Goal: Task Accomplishment & Management: Manage account settings

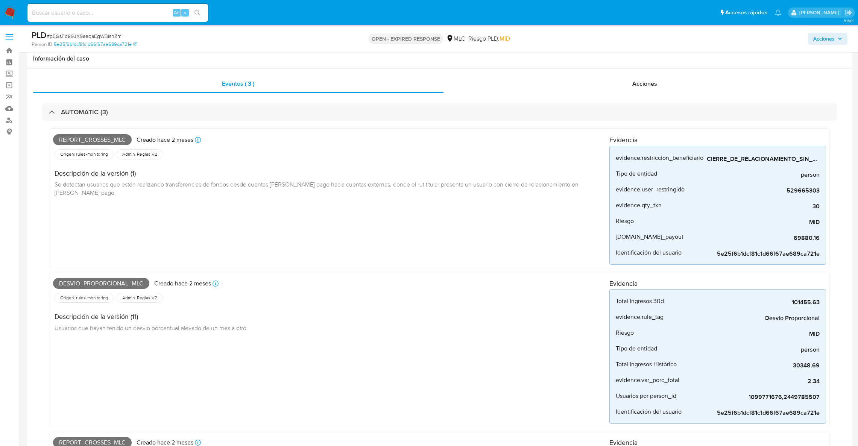
select select "10"
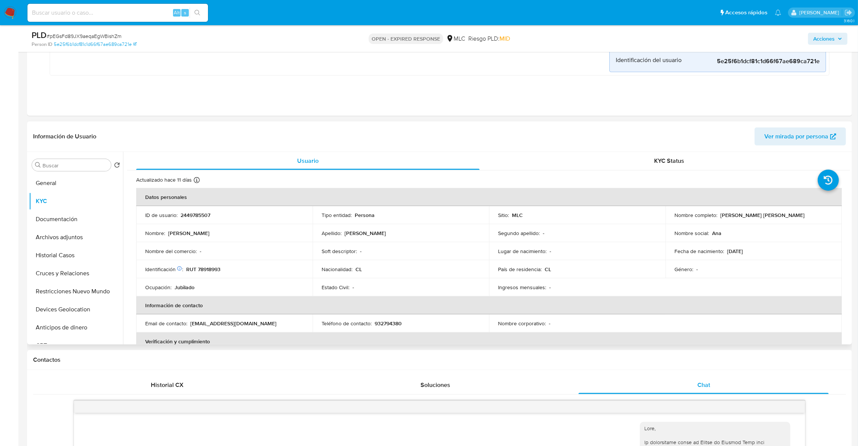
scroll to position [34, 0]
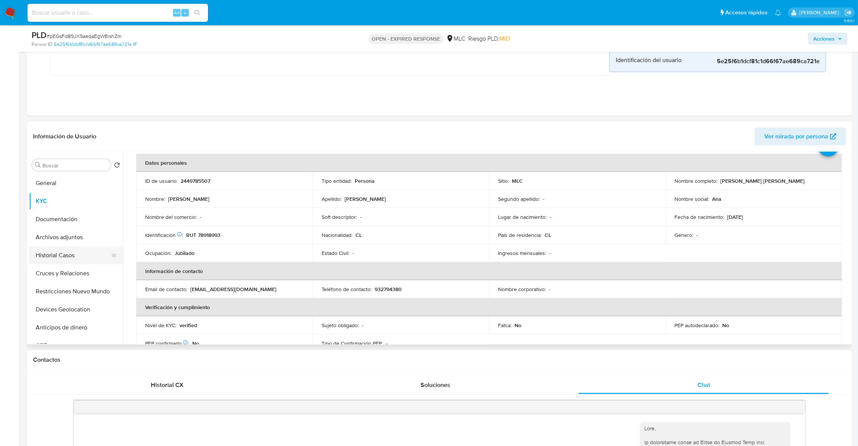
click at [62, 257] on button "Historial Casos" at bounding box center [73, 255] width 88 height 18
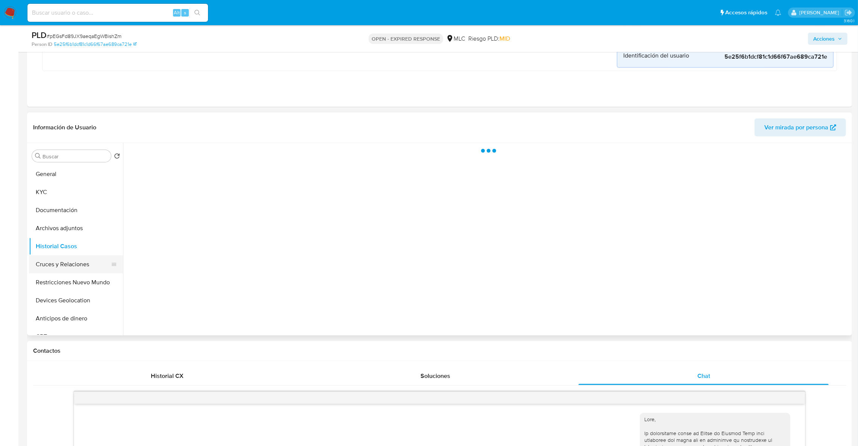
scroll to position [0, 0]
click at [60, 285] on button "Restricciones Nuevo Mundo" at bounding box center [73, 283] width 88 height 18
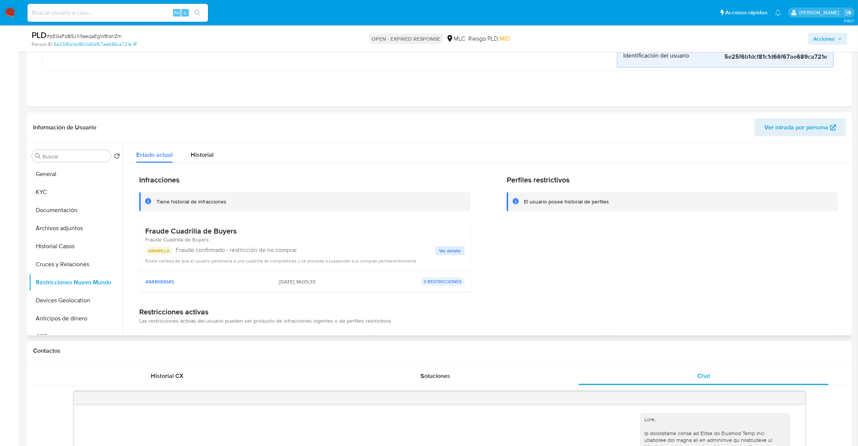
click at [227, 252] on p "Fraude confirmado - restricción de no comprar" at bounding box center [306, 250] width 260 height 8
click at [460, 253] on button "Ver detalle" at bounding box center [449, 250] width 29 height 9
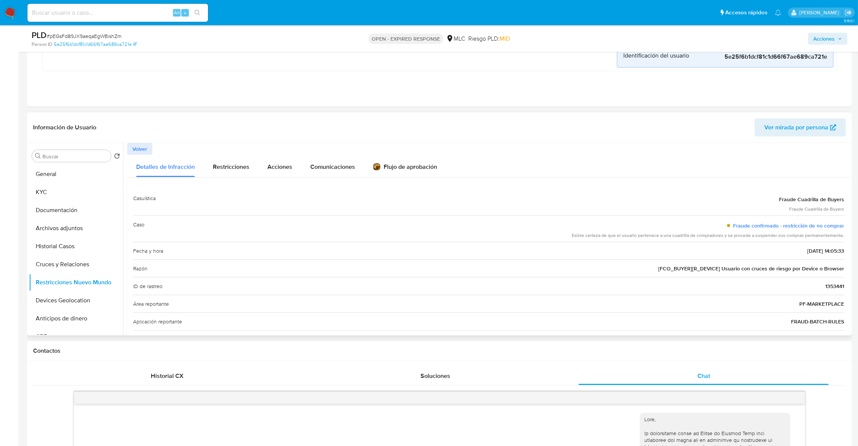
click at [779, 201] on span "Fraude Cuadrilla de Buyers" at bounding box center [811, 200] width 65 height 8
click at [754, 227] on link "Fraude confirmado - restricción de no comprar" at bounding box center [788, 226] width 111 height 8
click at [83, 234] on button "Archivos adjuntos" at bounding box center [73, 228] width 88 height 18
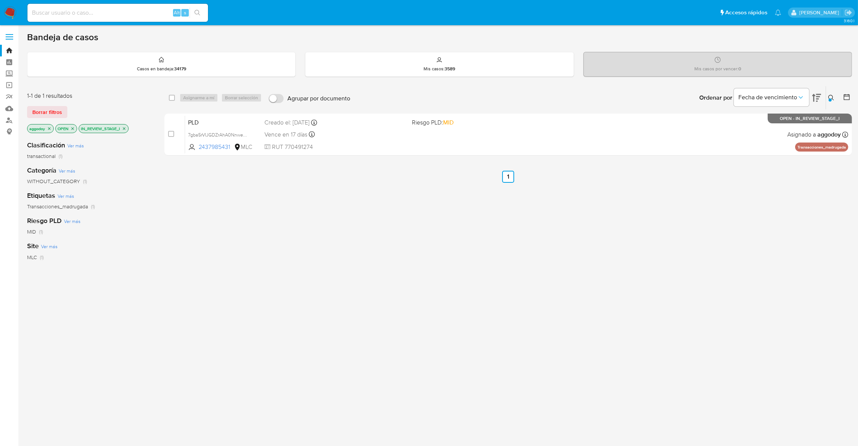
click at [828, 97] on button at bounding box center [832, 97] width 12 height 9
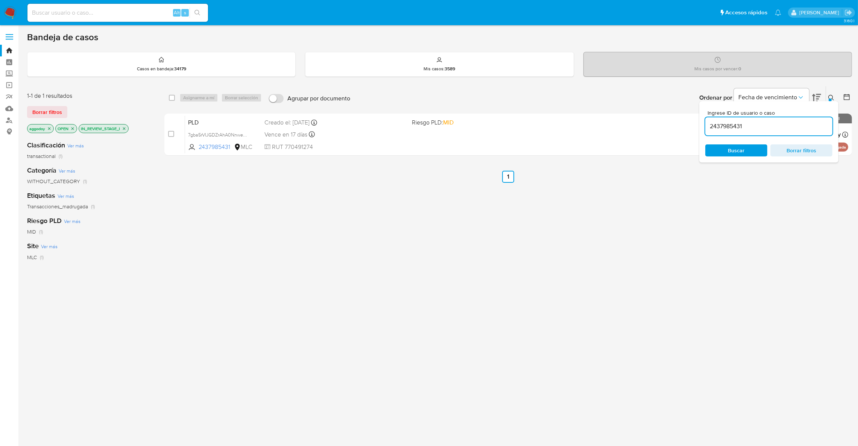
click at [790, 126] on input "2437985431" at bounding box center [768, 127] width 127 height 10
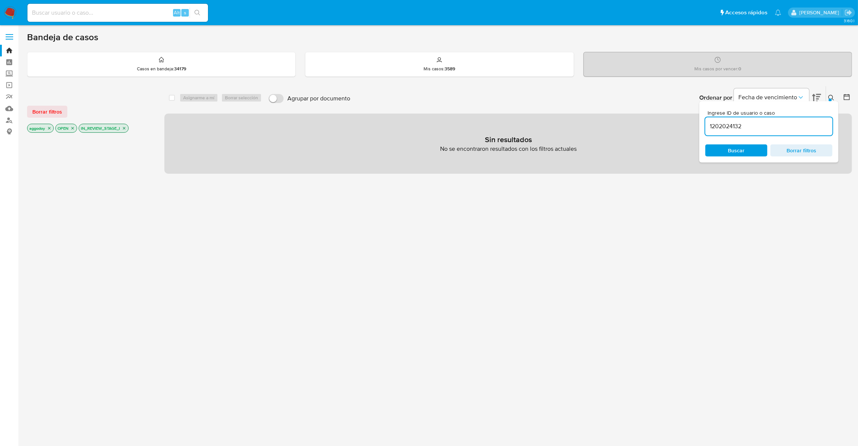
click at [784, 126] on input "1202024132" at bounding box center [768, 127] width 127 height 10
type input "1202024132"
click at [123, 126] on icon "close-filter" at bounding box center [124, 128] width 5 height 5
click at [723, 153] on span "Buscar" at bounding box center [737, 150] width 52 height 11
click at [78, 6] on div "Alt s" at bounding box center [117, 13] width 181 height 18
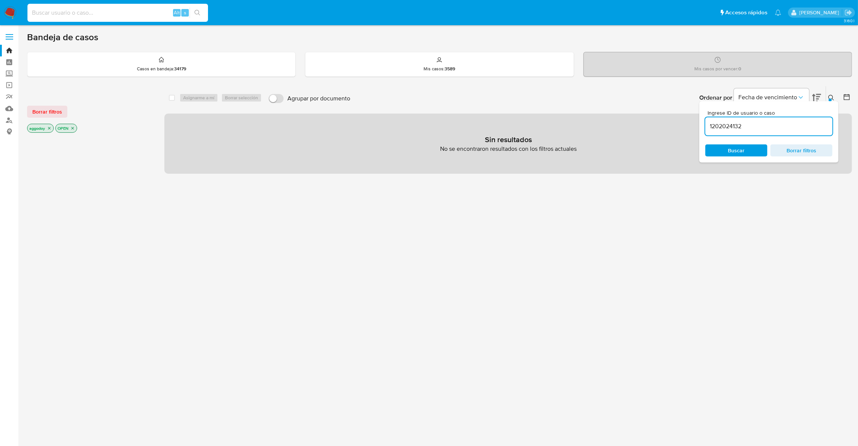
click at [80, 13] on input at bounding box center [117, 13] width 181 height 10
paste input "1202024132"
type input "1202024132"
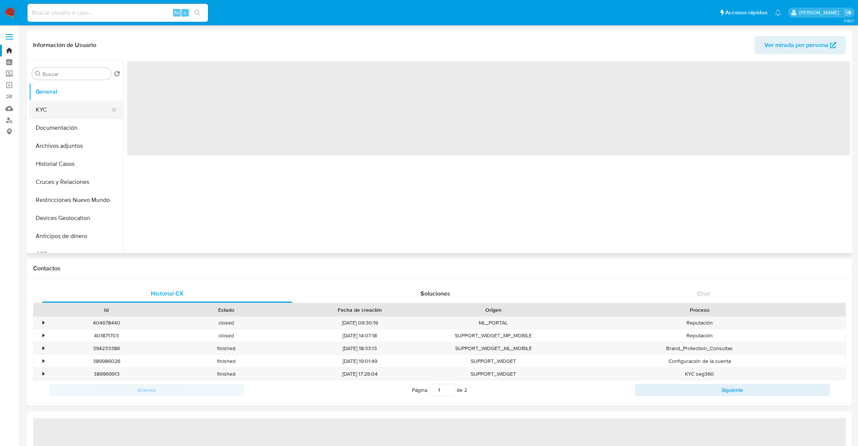
click at [52, 103] on button "KYC" at bounding box center [73, 110] width 88 height 18
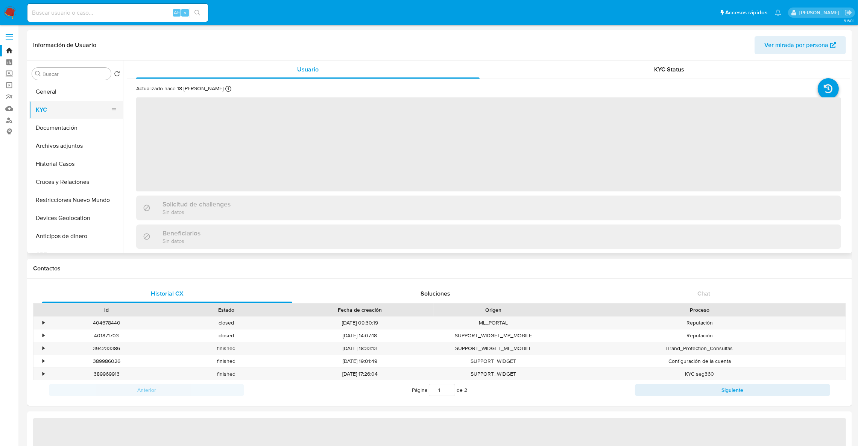
select select "10"
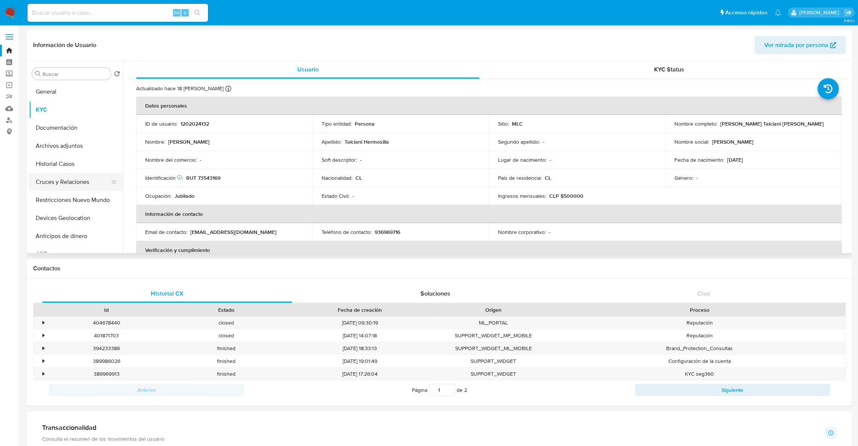
click at [87, 184] on button "Cruces y Relaciones" at bounding box center [73, 182] width 88 height 18
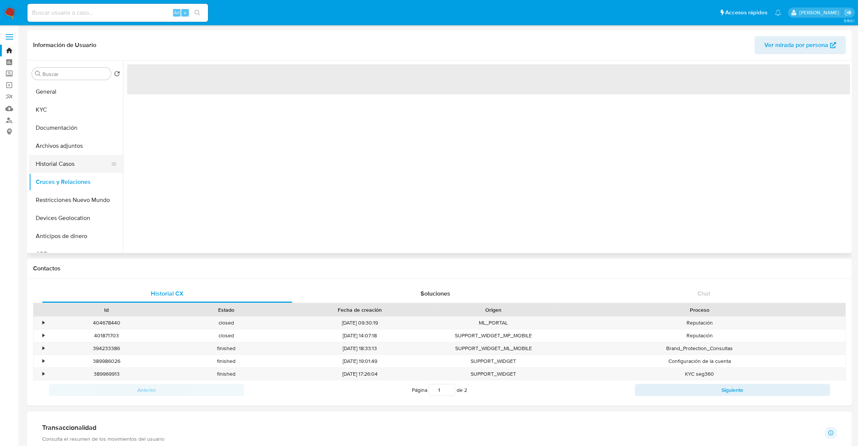
click at [78, 161] on button "Historial Casos" at bounding box center [73, 164] width 88 height 18
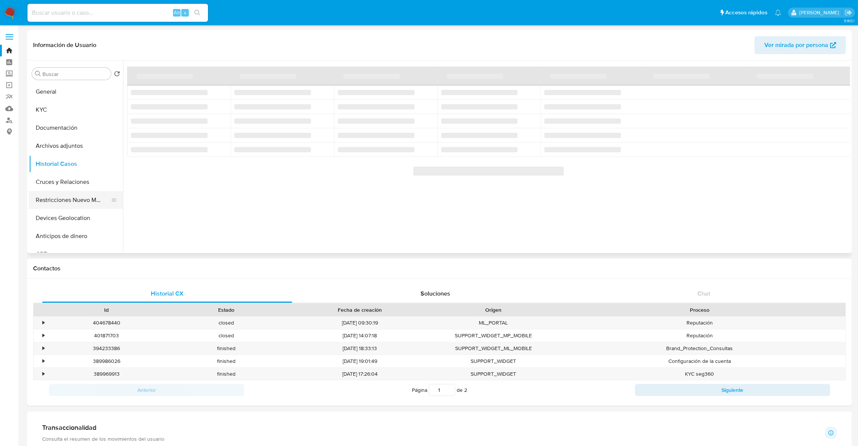
click at [81, 196] on button "Restricciones Nuevo Mundo" at bounding box center [73, 200] width 88 height 18
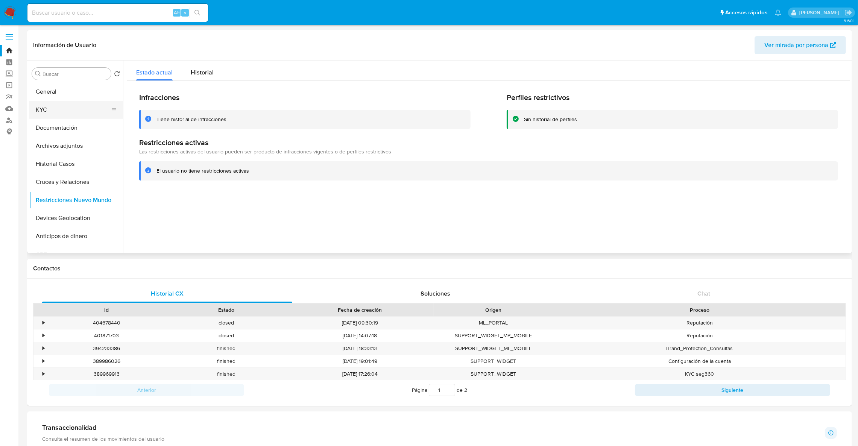
click at [46, 108] on button "KYC" at bounding box center [73, 110] width 88 height 18
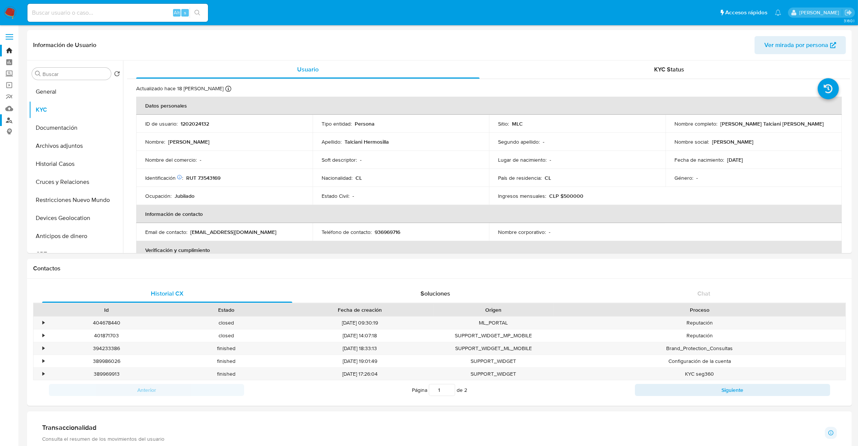
click at [11, 119] on link "Buscador de personas" at bounding box center [45, 120] width 90 height 12
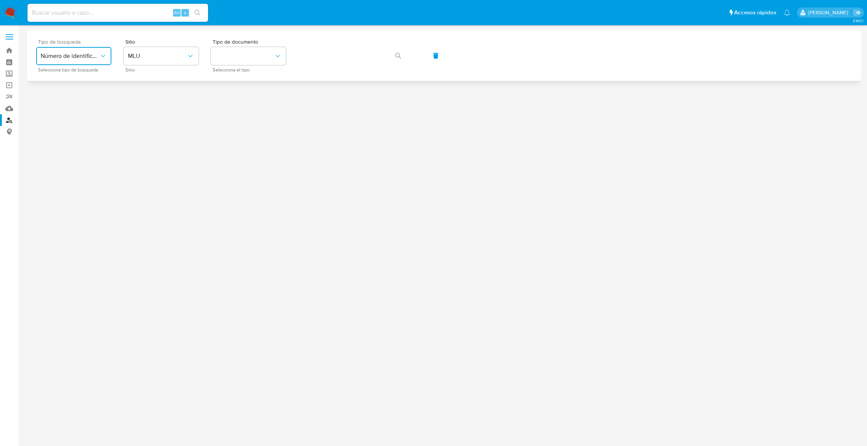
click at [84, 59] on span "Número de identificación" at bounding box center [70, 56] width 59 height 8
click at [63, 102] on div "User ID" at bounding box center [72, 102] width 62 height 18
click at [84, 62] on button "User ID" at bounding box center [73, 56] width 75 height 18
click at [82, 77] on span "Número de identificación" at bounding box center [72, 80] width 62 height 15
click at [145, 62] on button "site_id" at bounding box center [160, 56] width 75 height 18
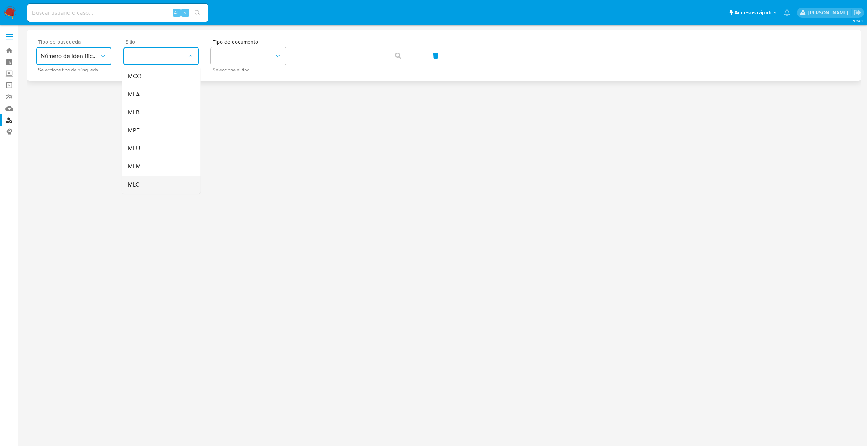
drag, startPoint x: 162, startPoint y: 148, endPoint x: 156, endPoint y: 192, distance: 44.0
click at [156, 192] on ul "MCO MLA MLB MPE MLU MLM MLC" at bounding box center [161, 130] width 78 height 126
click at [155, 191] on div "MLC" at bounding box center [159, 185] width 62 height 18
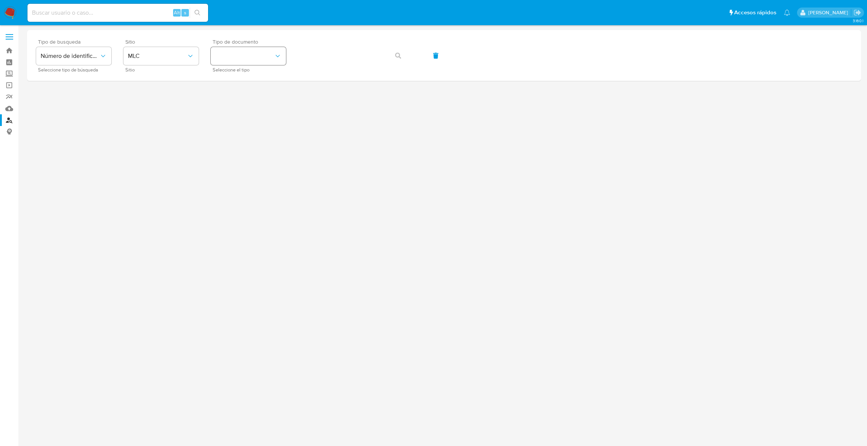
drag, startPoint x: 209, startPoint y: 76, endPoint x: 222, endPoint y: 60, distance: 20.9
click at [210, 71] on div "Tipo de busqueda Número de identificación Seleccione tipo de búsqueda Sitio MLC…" at bounding box center [444, 55] width 834 height 51
click at [239, 58] on button "identificationType" at bounding box center [248, 56] width 75 height 18
click at [240, 78] on div "RUT RUT" at bounding box center [246, 80] width 62 height 26
click at [397, 51] on span "button" at bounding box center [398, 55] width 6 height 17
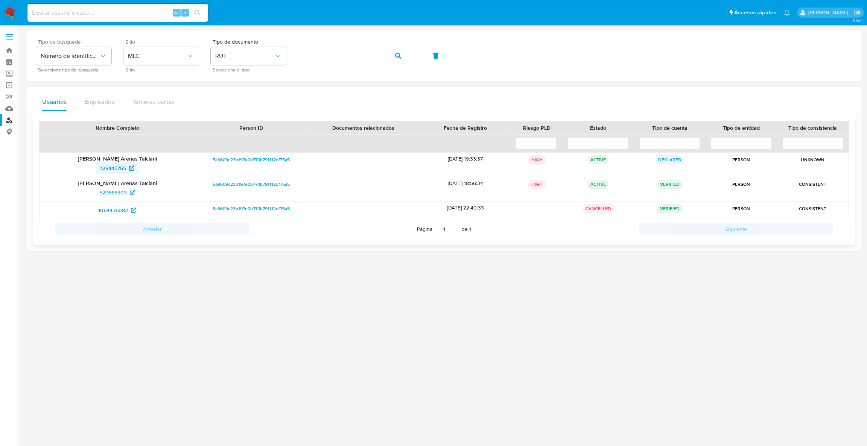
click at [127, 171] on span "129445765" at bounding box center [117, 168] width 34 height 12
drag, startPoint x: 116, startPoint y: 201, endPoint x: 116, endPoint y: 195, distance: 5.3
click at [116, 196] on div "Gisselle Romané Arenas Talciani 529665303" at bounding box center [117, 189] width 155 height 24
click at [116, 195] on span "529665303" at bounding box center [112, 193] width 27 height 12
click at [114, 213] on span "1064436082" at bounding box center [113, 210] width 30 height 12
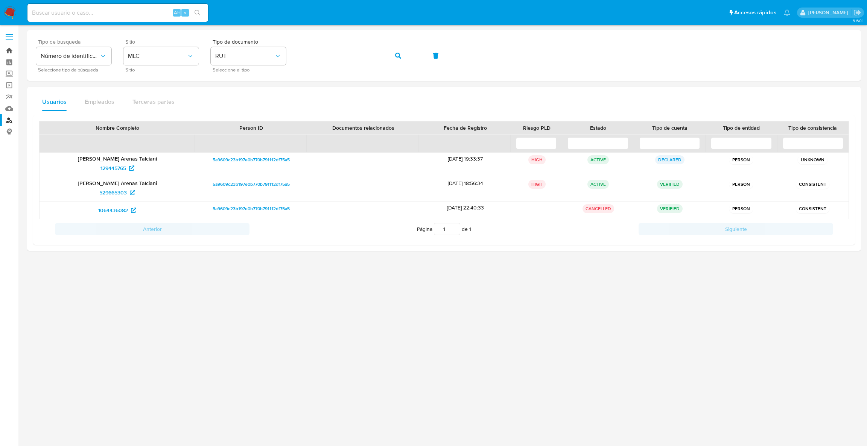
click at [9, 53] on link "Bandeja" at bounding box center [45, 51] width 90 height 12
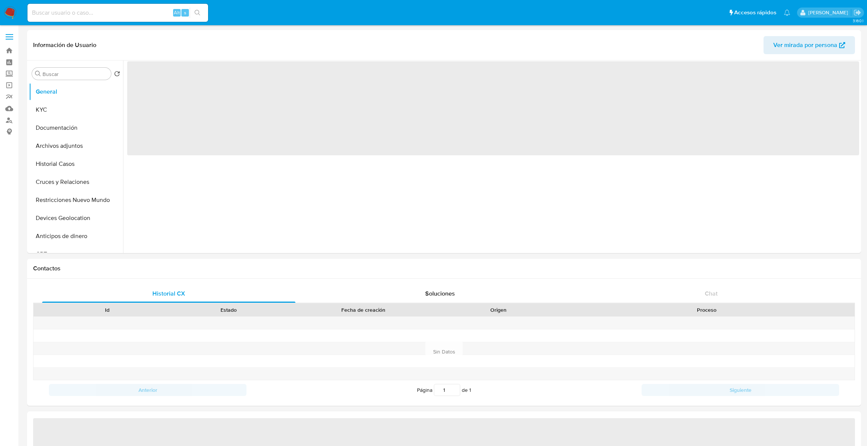
select select "10"
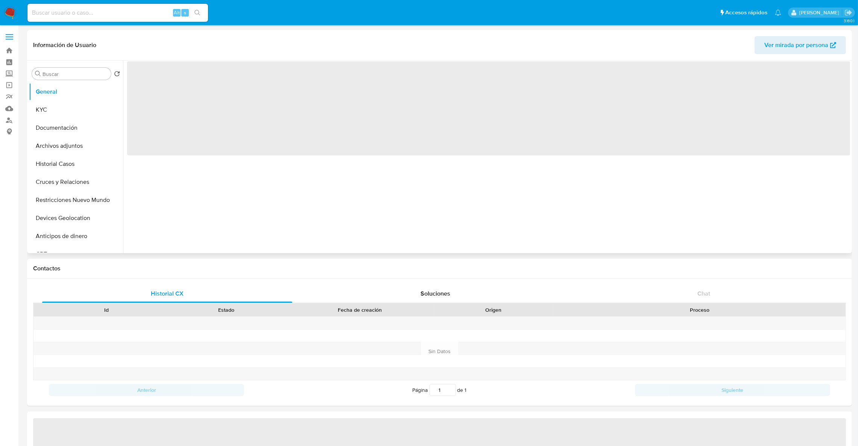
select select "10"
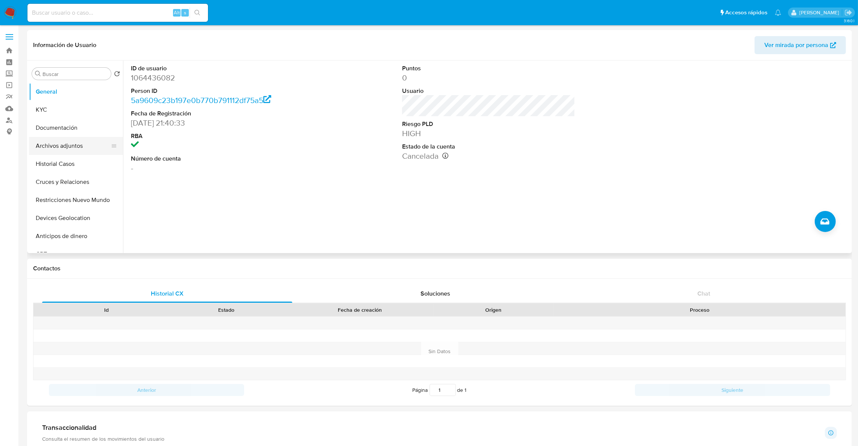
click at [68, 146] on button "Archivos adjuntos" at bounding box center [73, 146] width 88 height 18
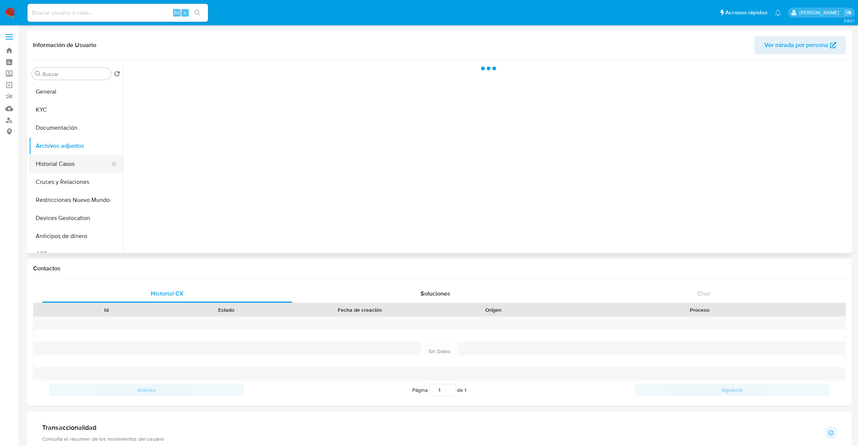
click at [71, 164] on button "Historial Casos" at bounding box center [73, 164] width 88 height 18
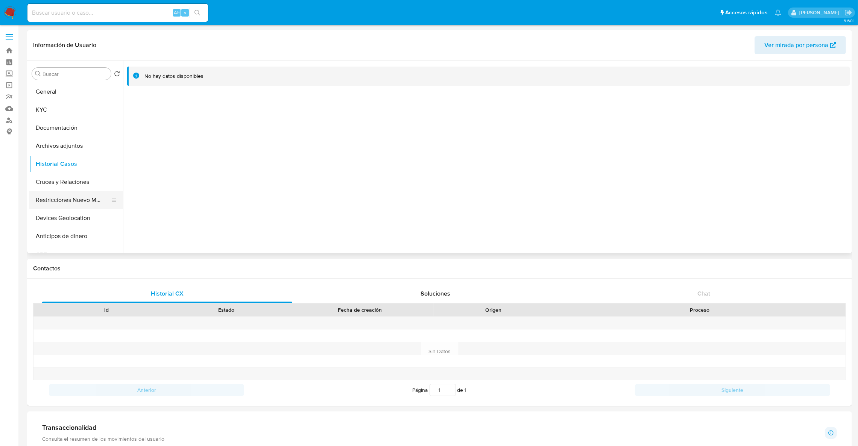
click at [53, 196] on button "Restricciones Nuevo Mundo" at bounding box center [73, 200] width 88 height 18
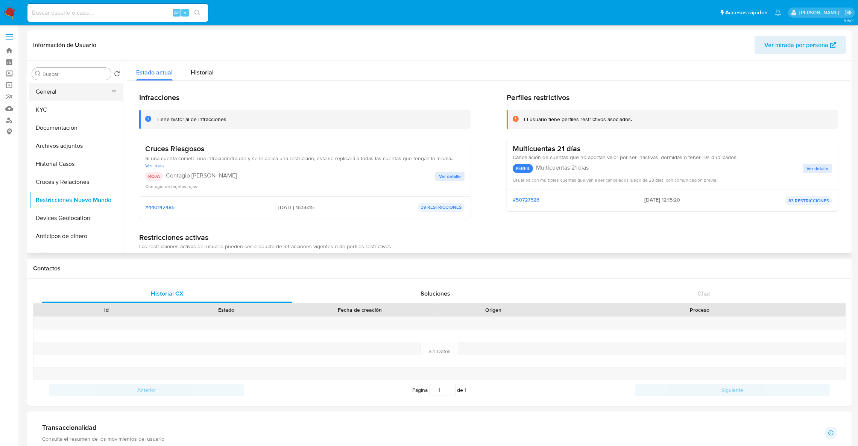
click at [73, 94] on button "General" at bounding box center [73, 92] width 88 height 18
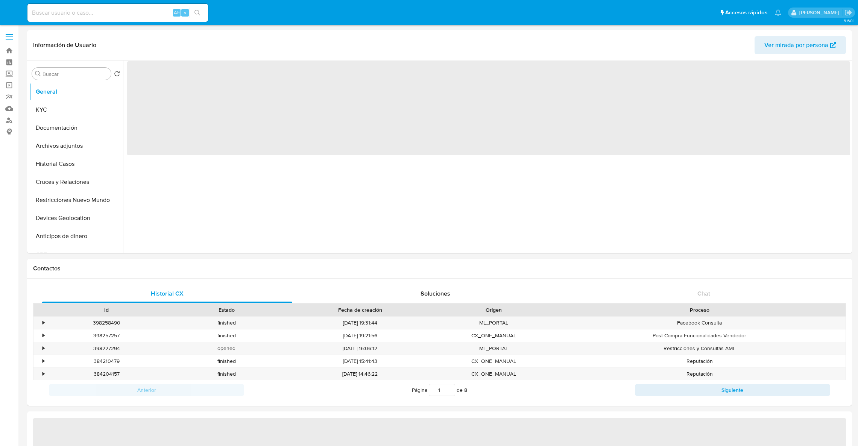
select select "10"
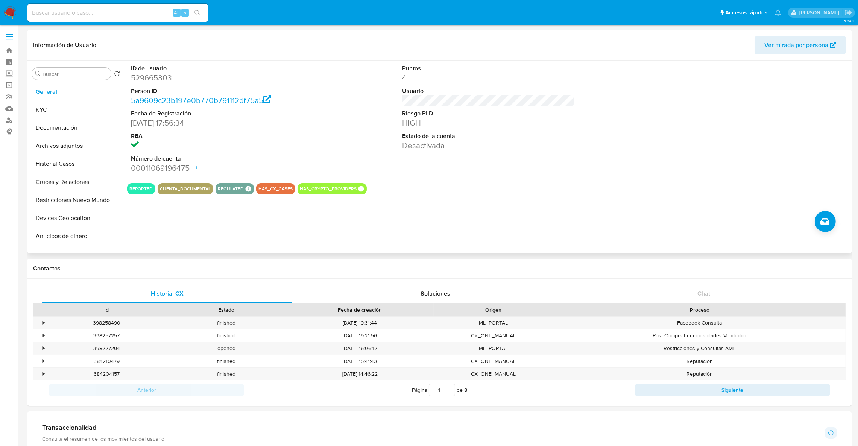
click at [152, 74] on dd "529665303" at bounding box center [217, 78] width 173 height 11
copy dd "529665303"
click at [44, 114] on button "KYC" at bounding box center [73, 110] width 88 height 18
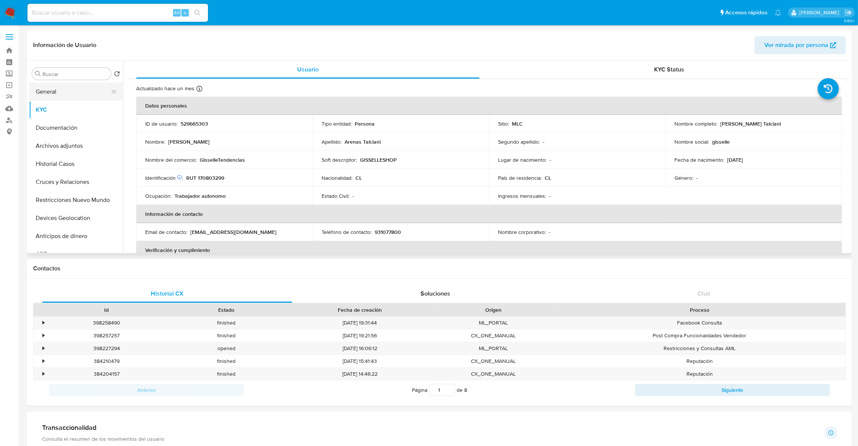
click at [56, 87] on button "General" at bounding box center [73, 92] width 88 height 18
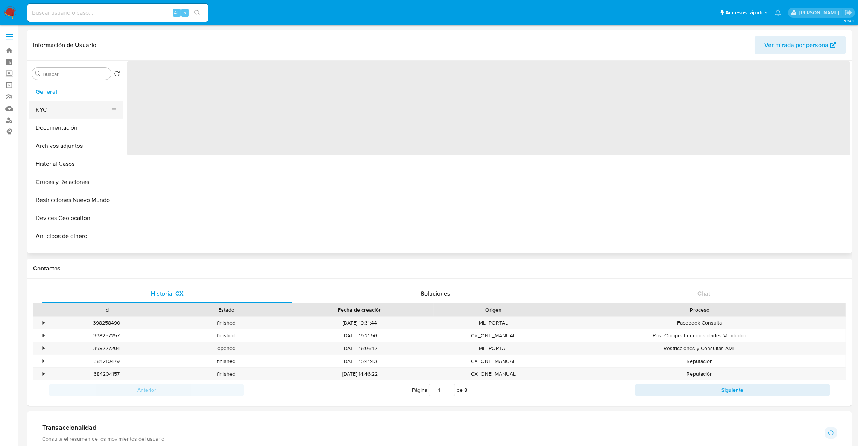
click at [38, 110] on button "KYC" at bounding box center [73, 110] width 88 height 18
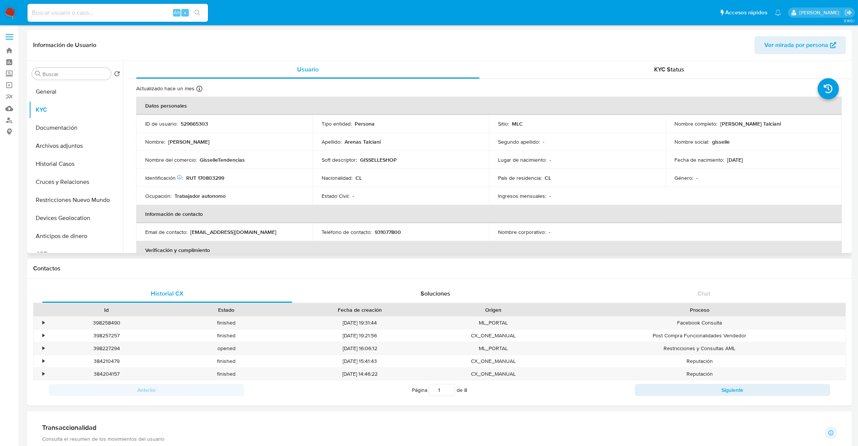
drag, startPoint x: 719, startPoint y: 126, endPoint x: 795, endPoint y: 129, distance: 75.7
click at [795, 129] on td "Nombre completo : Gisselle Romané Arenas Talciani" at bounding box center [754, 124] width 176 height 18
copy p "Gisselle Romané Arenas Talciani"
click at [184, 129] on td "ID de usuario : 529665303" at bounding box center [224, 124] width 176 height 18
click at [188, 125] on p "529665303" at bounding box center [194, 123] width 27 height 7
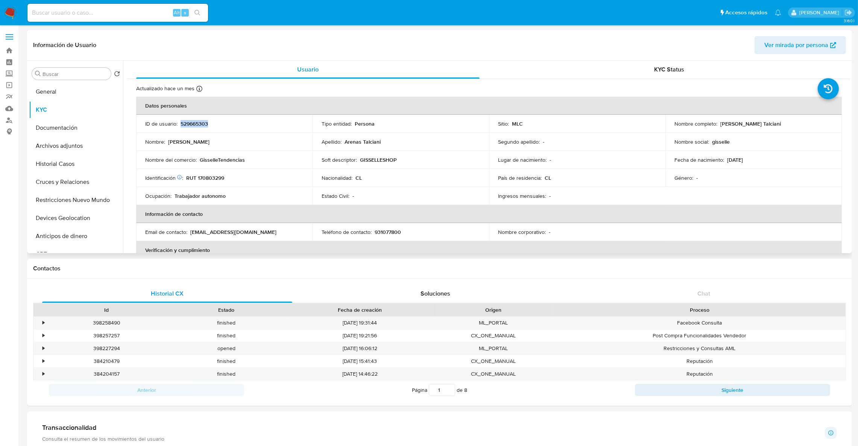
click at [188, 125] on p "529665303" at bounding box center [194, 123] width 27 height 7
copy p "529665303"
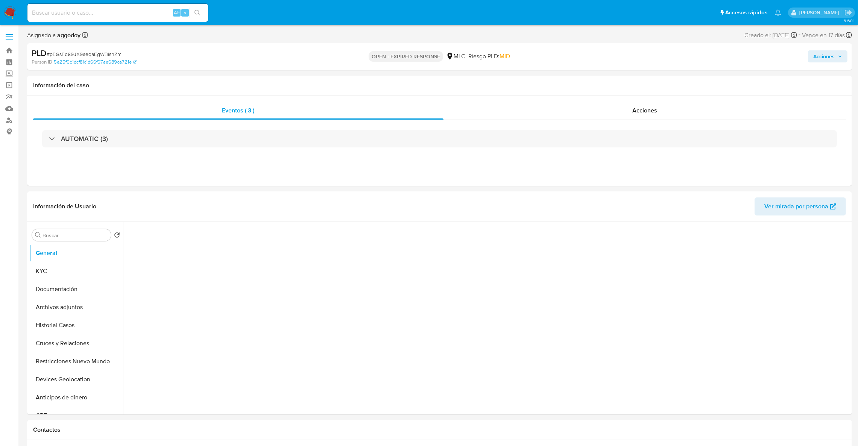
select select "10"
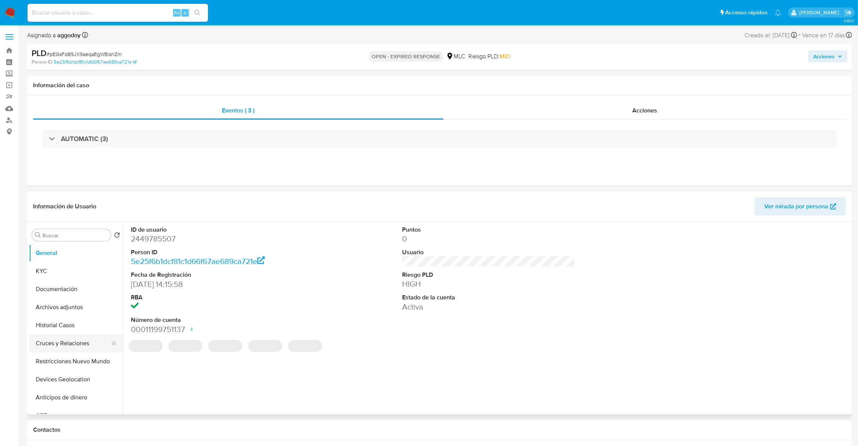
click at [83, 336] on button "Cruces y Relaciones" at bounding box center [73, 343] width 88 height 18
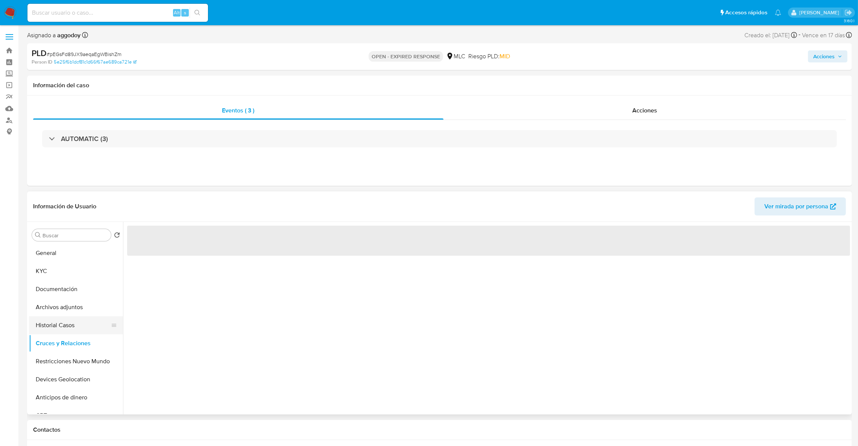
click at [79, 327] on button "Historial Casos" at bounding box center [73, 325] width 88 height 18
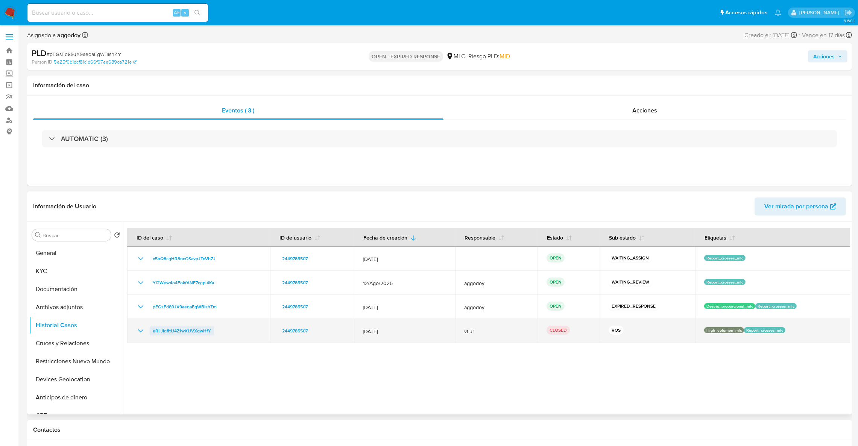
click at [195, 333] on span "eRijJIqfitU4Z1wXUVXqwHfY" at bounding box center [182, 331] width 58 height 9
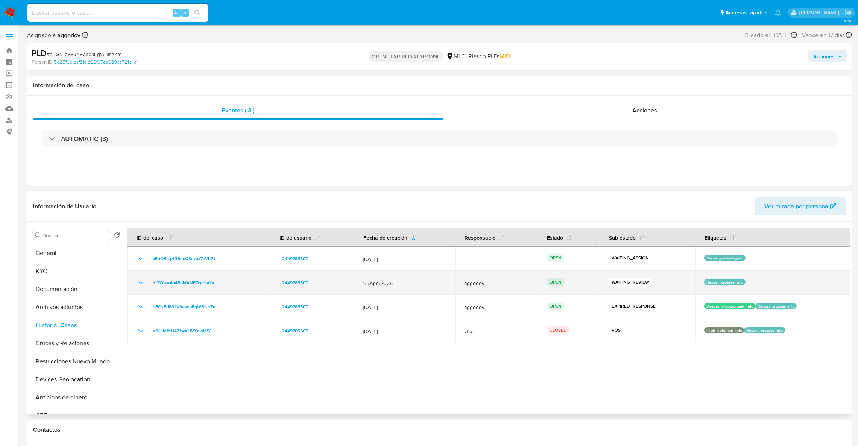
drag, startPoint x: 220, startPoint y: 291, endPoint x: 211, endPoint y: 286, distance: 11.1
click at [220, 291] on td "Yi2Wew4o4FokfANE7cgpi4Ka" at bounding box center [198, 283] width 143 height 24
click at [211, 286] on span "Yi2Wew4o4FokfANE7cgpi4Ka" at bounding box center [183, 282] width 61 height 9
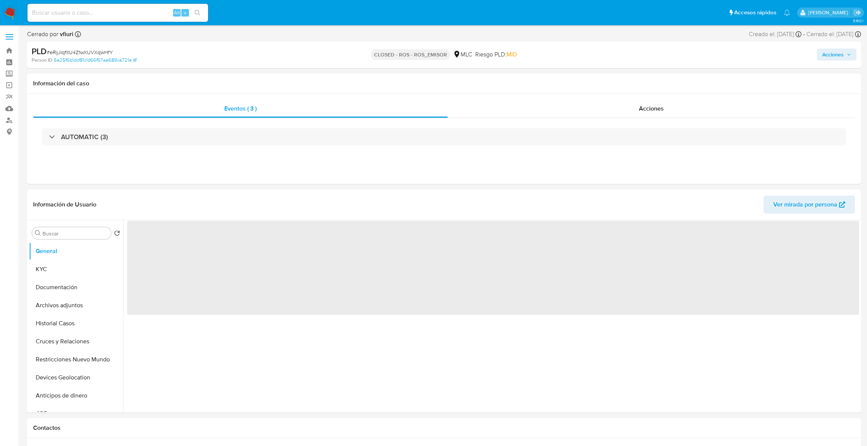
select select "10"
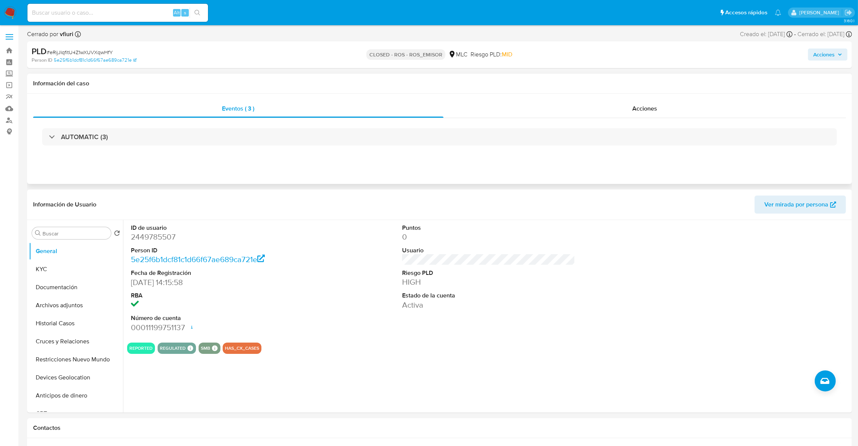
click at [592, 96] on div "Eventos ( 3 ) Acciones AUTOMATIC (3)" at bounding box center [439, 139] width 825 height 90
drag, startPoint x: 593, startPoint y: 109, endPoint x: 217, endPoint y: 226, distance: 392.9
click at [593, 110] on div "Acciones" at bounding box center [645, 109] width 403 height 18
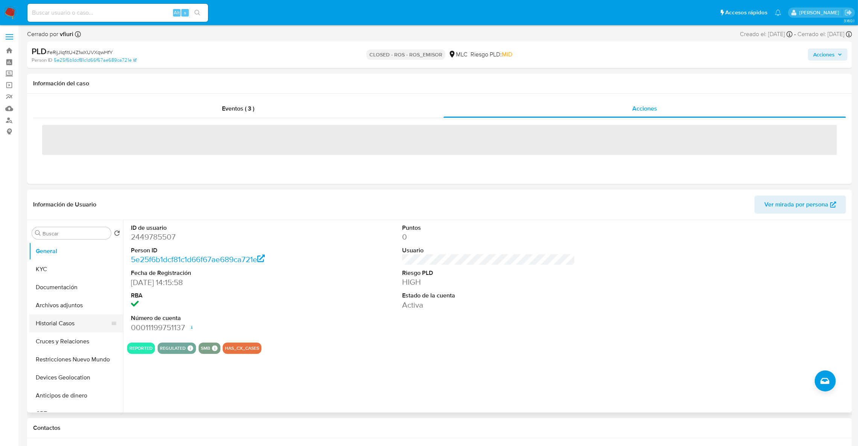
click at [73, 319] on button "Historial Casos" at bounding box center [73, 324] width 88 height 18
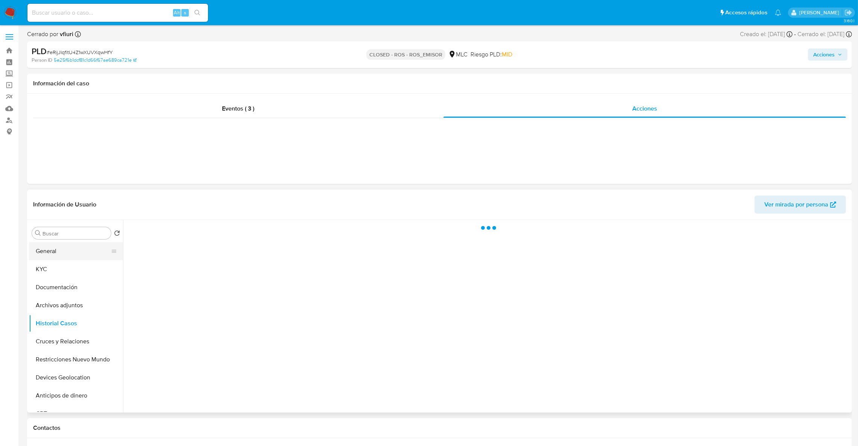
click at [60, 260] on button "General" at bounding box center [73, 251] width 88 height 18
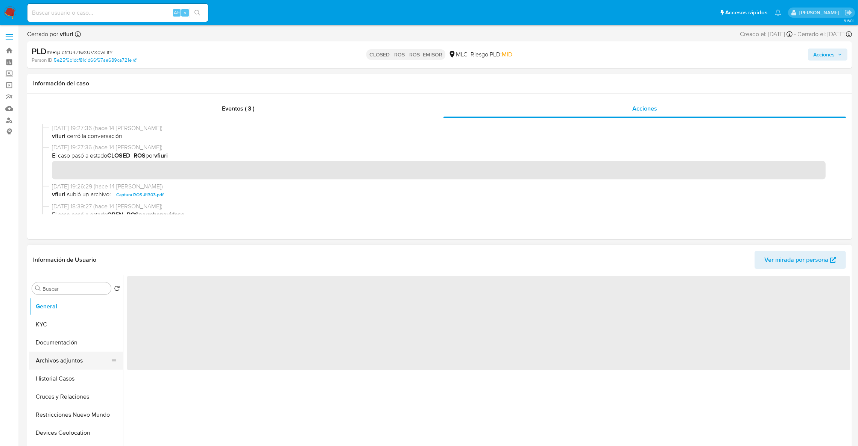
click at [67, 362] on button "Archivos adjuntos" at bounding box center [73, 361] width 88 height 18
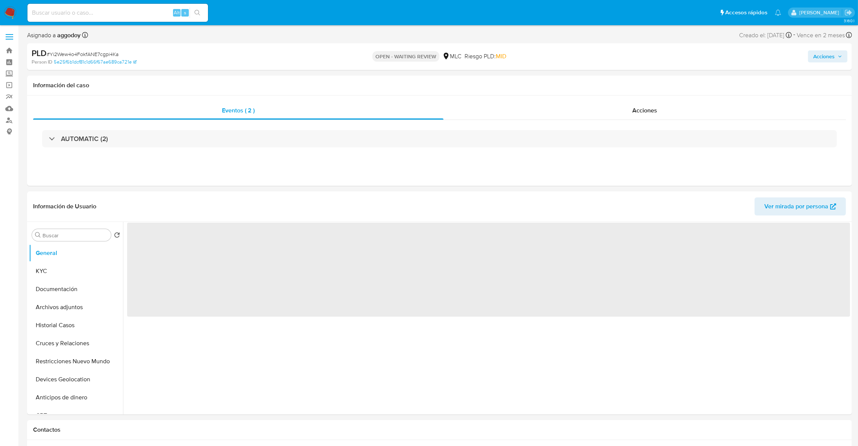
select select "10"
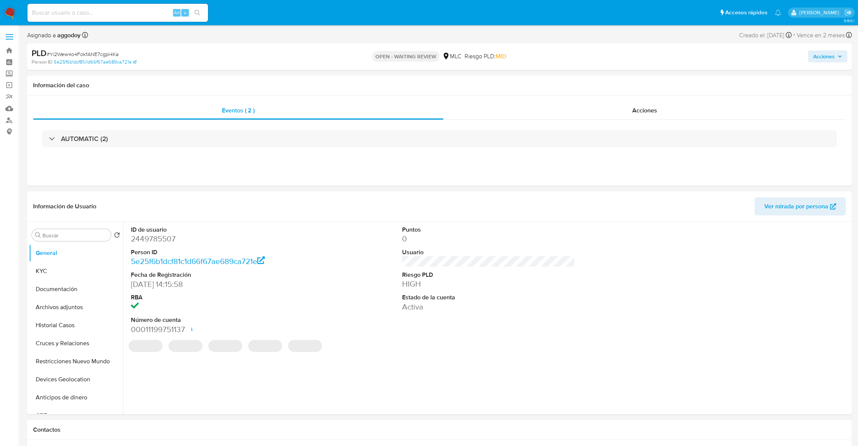
click at [92, 54] on span "# Yi2Wew4o4FokfANE7cgpi4Ka" at bounding box center [83, 54] width 72 height 8
click at [93, 55] on span "# Yi2Wew4o4FokfANE7cgpi4Ka" at bounding box center [83, 54] width 72 height 8
drag, startPoint x: 93, startPoint y: 55, endPoint x: 89, endPoint y: 55, distance: 4.1
click at [89, 55] on span "# Yi2Wew4o4FokfANE7cgpi4Ka" at bounding box center [83, 54] width 72 height 8
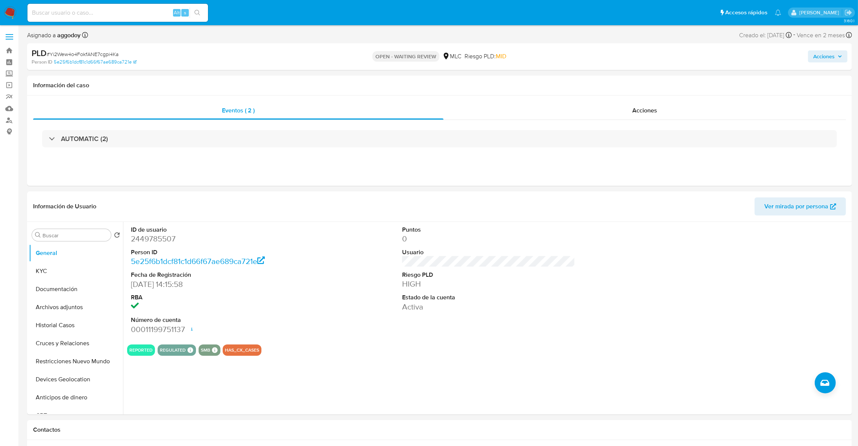
drag, startPoint x: 89, startPoint y: 55, endPoint x: 50, endPoint y: 54, distance: 38.8
click at [50, 54] on span "# Yi2Wew4o4FokfANE7cgpi4Ka" at bounding box center [83, 54] width 72 height 8
click at [57, 54] on span "# Yi2Wew4o4FokfANE7cgpi4Ka" at bounding box center [83, 54] width 72 height 8
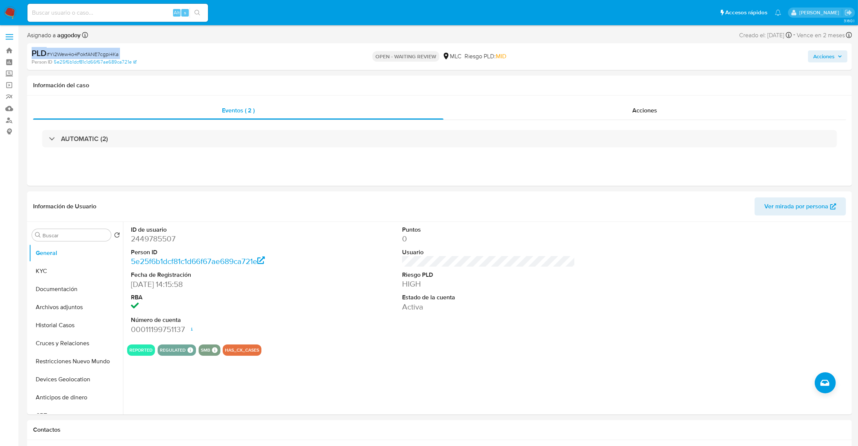
drag, startPoint x: 57, startPoint y: 54, endPoint x: 64, endPoint y: 48, distance: 8.8
click at [64, 48] on div "PLD # Yi2Wew4o4FokfANE7cgpi4Ka Person ID 5e25f6b1dcf81c1d66f67ae689ca721e OPEN …" at bounding box center [439, 56] width 825 height 27
click at [66, 54] on span "# Yi2Wew4o4FokfANE7cgpi4Ka" at bounding box center [83, 54] width 72 height 8
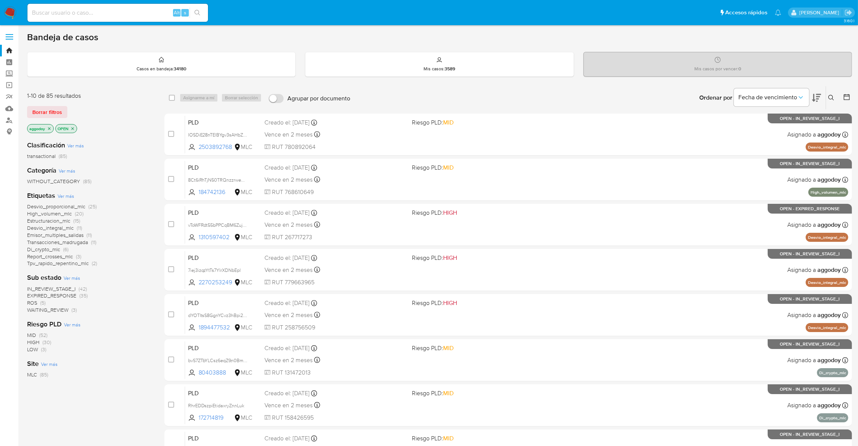
click at [836, 100] on button at bounding box center [832, 97] width 12 height 9
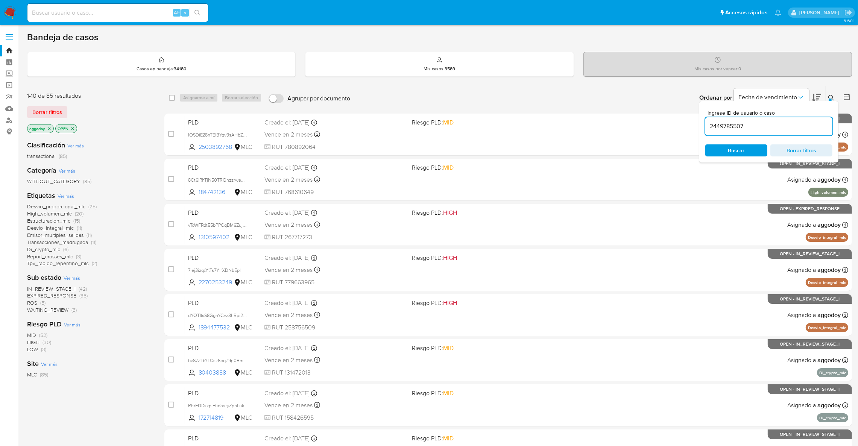
type input "2449785507"
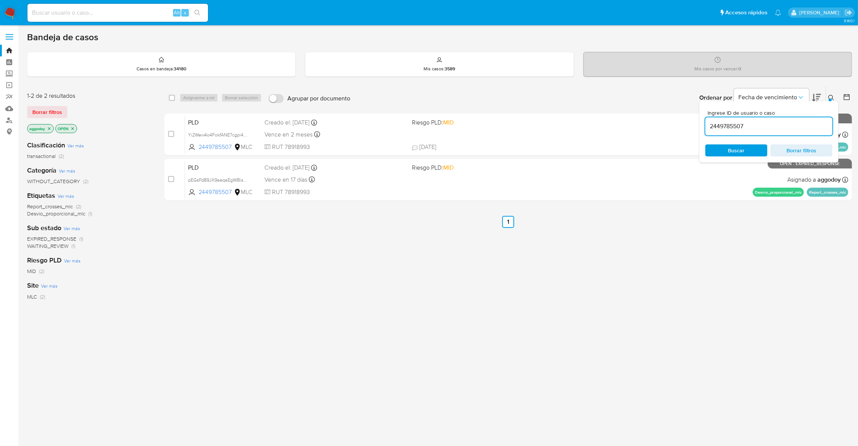
click at [823, 99] on div "Ordenar por Fecha de vencimiento" at bounding box center [759, 97] width 132 height 23
click at [829, 97] on icon at bounding box center [831, 98] width 6 height 6
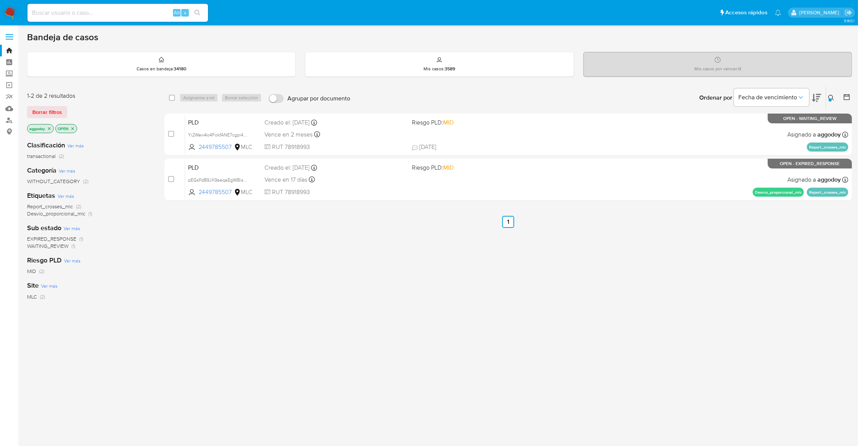
click at [49, 130] on icon "close-filter" at bounding box center [49, 128] width 5 height 5
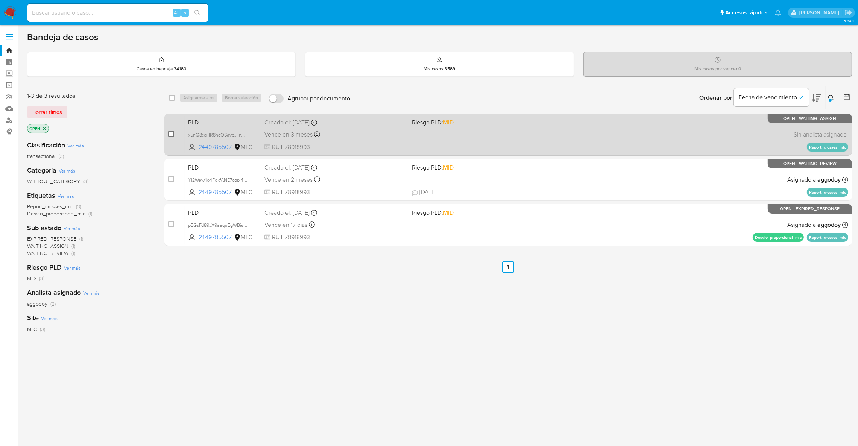
click at [174, 132] on input "checkbox" at bounding box center [171, 134] width 6 height 6
checkbox input "true"
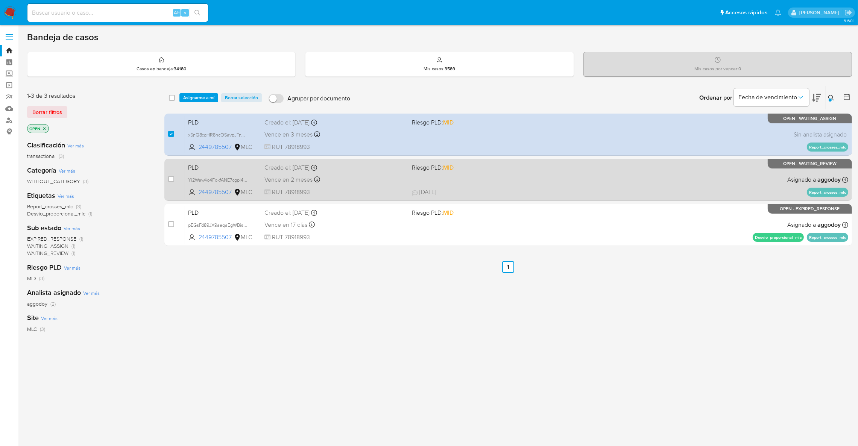
click at [171, 174] on div "case-item-checkbox No es posible asignar el caso" at bounding box center [176, 180] width 17 height 38
click at [171, 178] on input "checkbox" at bounding box center [171, 179] width 6 height 6
checkbox input "true"
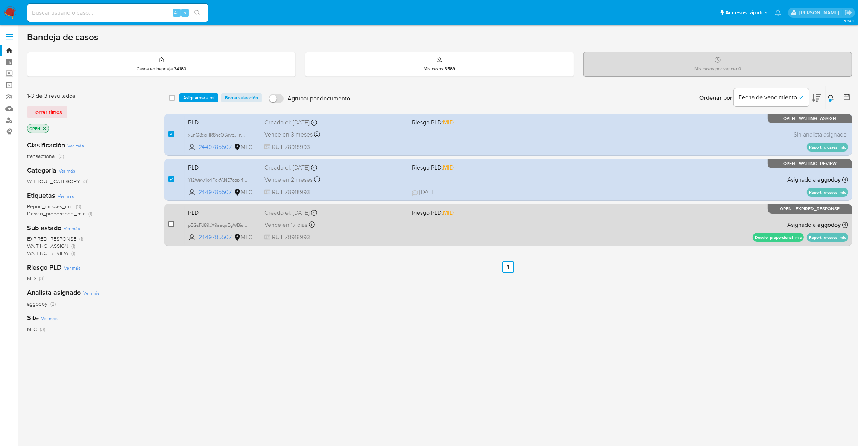
click at [168, 225] on input "checkbox" at bounding box center [171, 224] width 6 height 6
checkbox input "true"
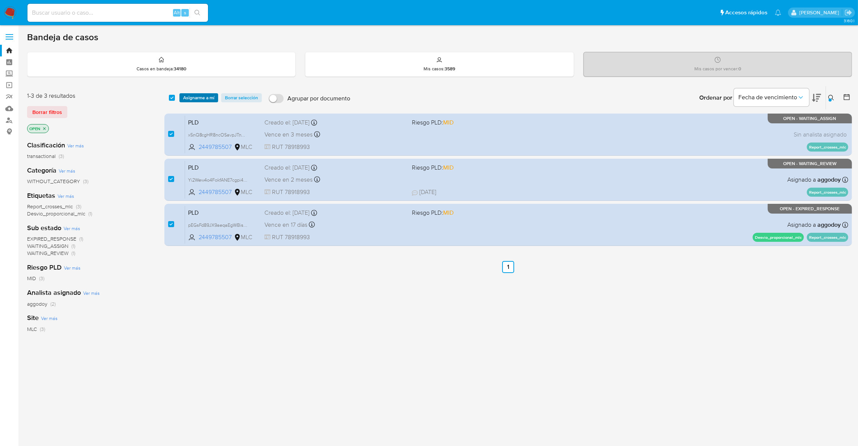
click at [189, 97] on span "Asignarme a mí" at bounding box center [198, 98] width 31 height 8
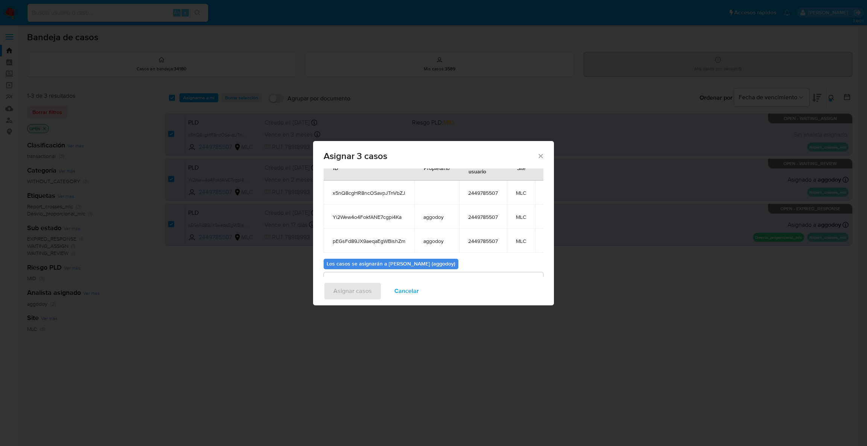
scroll to position [69, 0]
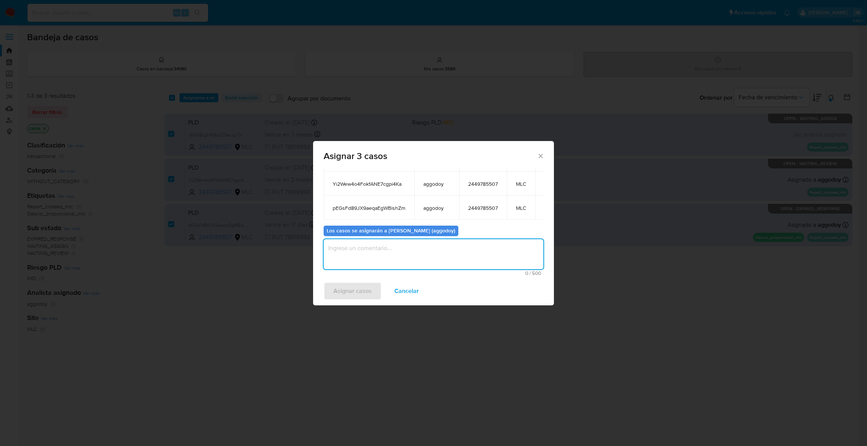
click at [418, 261] on textarea "assign-modal" at bounding box center [434, 254] width 220 height 30
type textarea "."
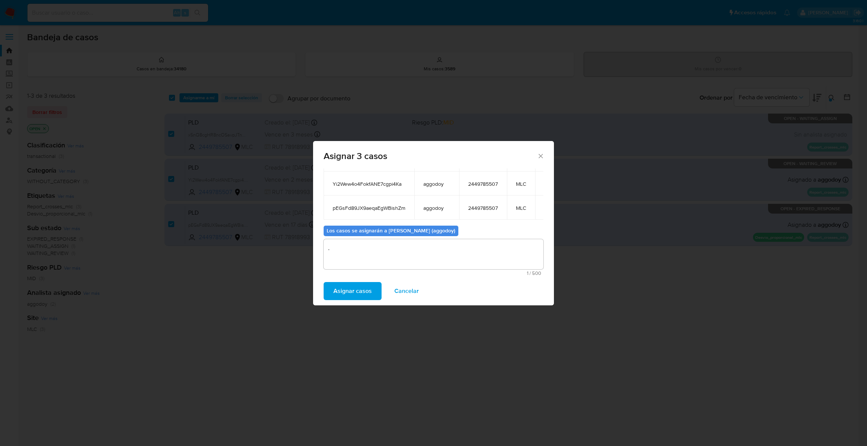
click at [358, 290] on span "Asignar casos" at bounding box center [352, 291] width 38 height 17
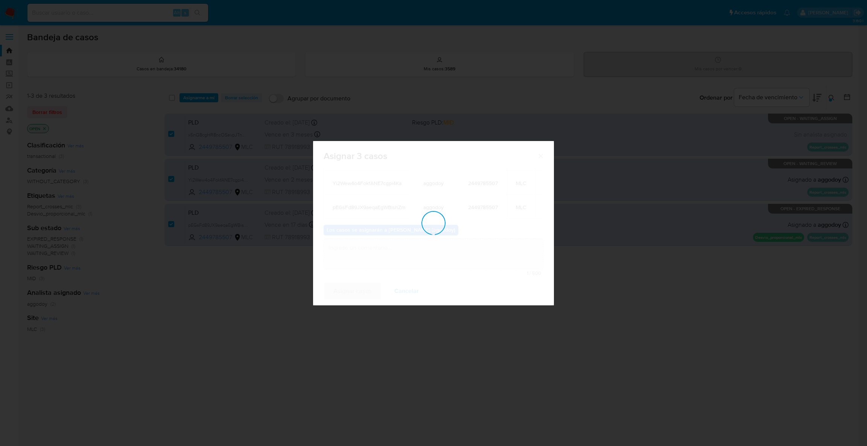
checkbox input "false"
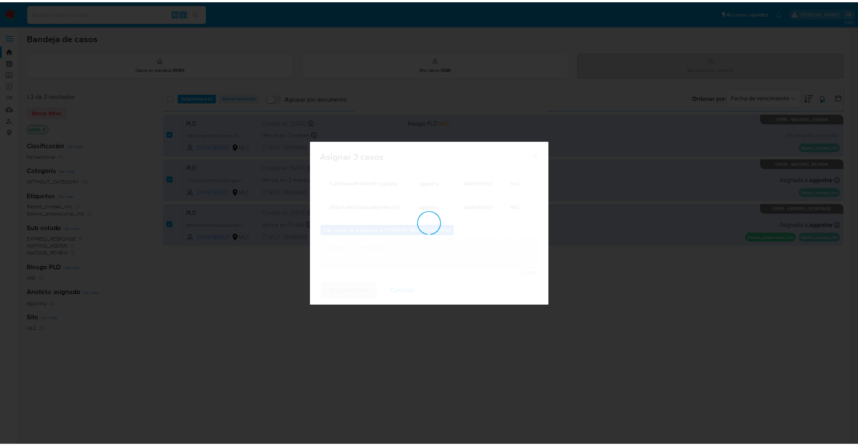
scroll to position [46, 0]
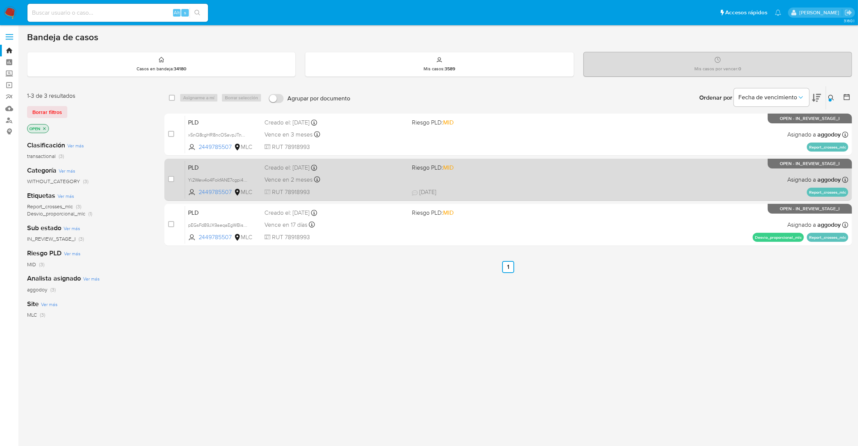
click at [499, 170] on span "Riesgo PLD: MID" at bounding box center [482, 167] width 141 height 10
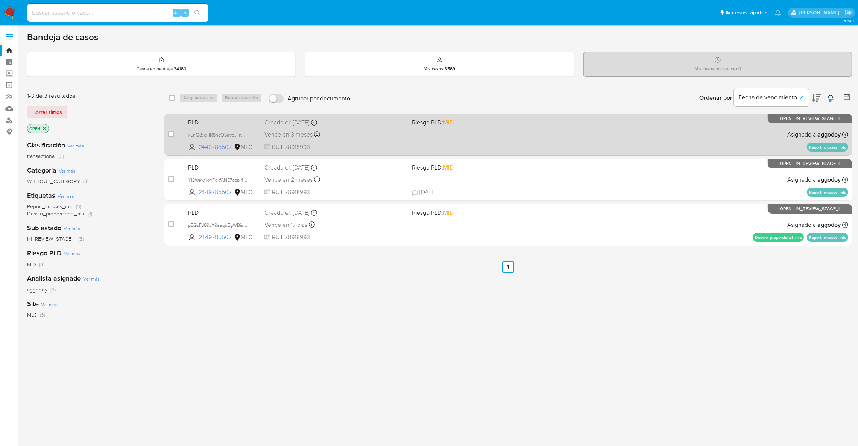
click at [392, 121] on div "Creado el: 12/09/2025 Creado el: 12/09/2025 06:03:40" at bounding box center [334, 123] width 141 height 8
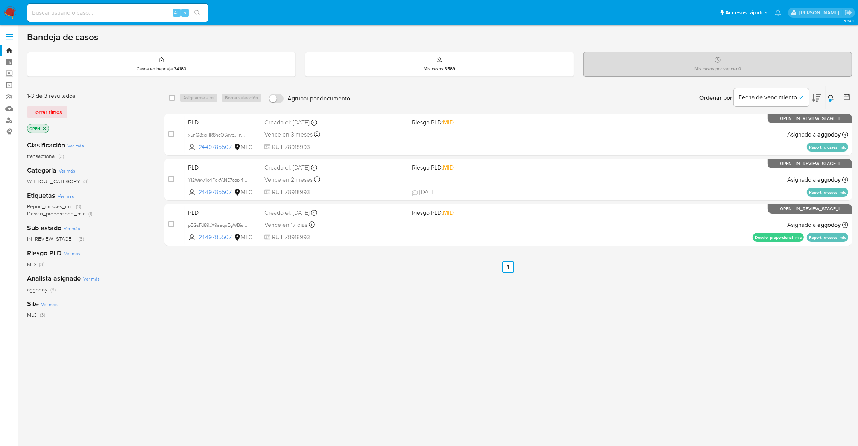
click at [838, 98] on button at bounding box center [832, 97] width 12 height 9
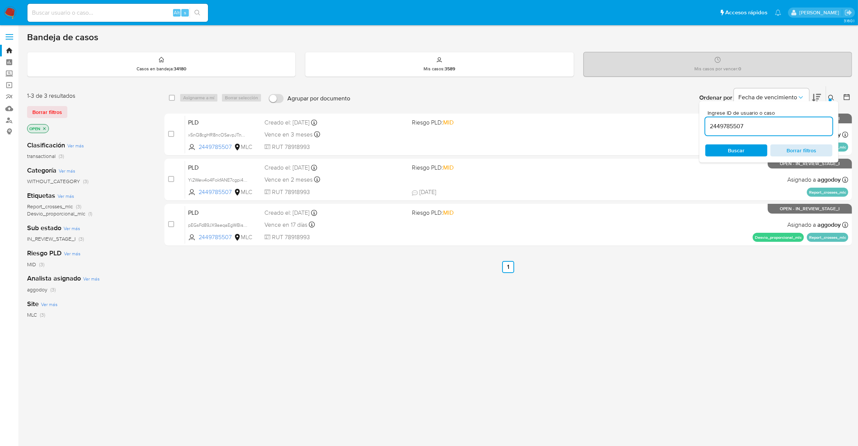
click at [823, 151] on span "Borrar filtros" at bounding box center [802, 150] width 52 height 11
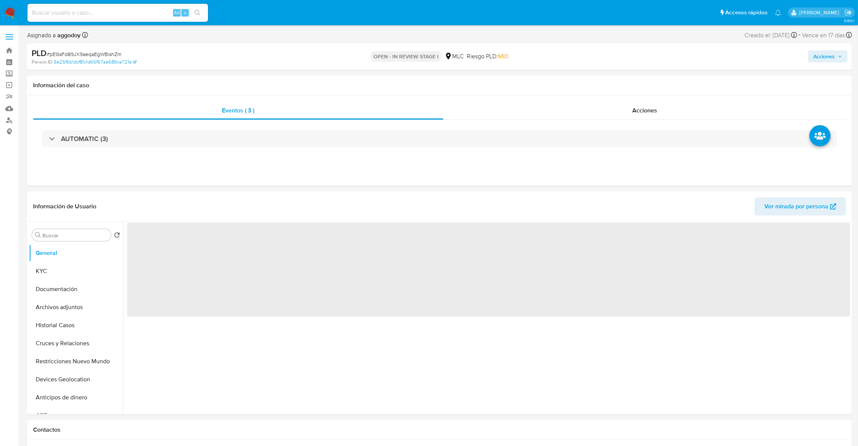
select select "10"
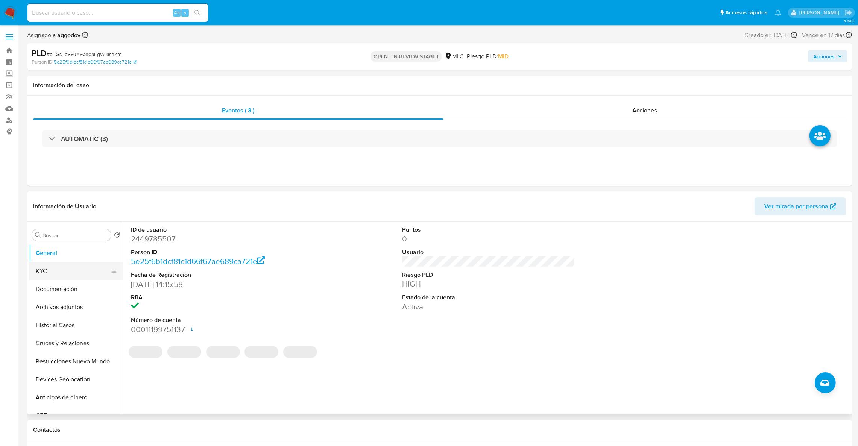
click at [57, 272] on button "KYC" at bounding box center [73, 271] width 88 height 18
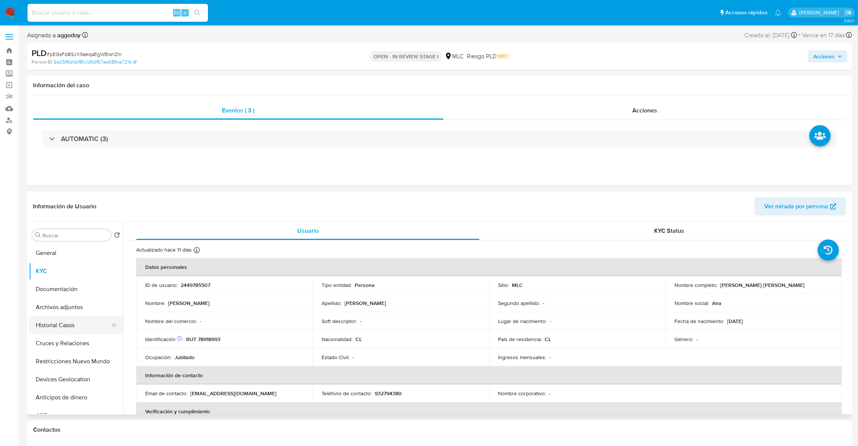
click at [75, 325] on button "Historial Casos" at bounding box center [73, 325] width 88 height 18
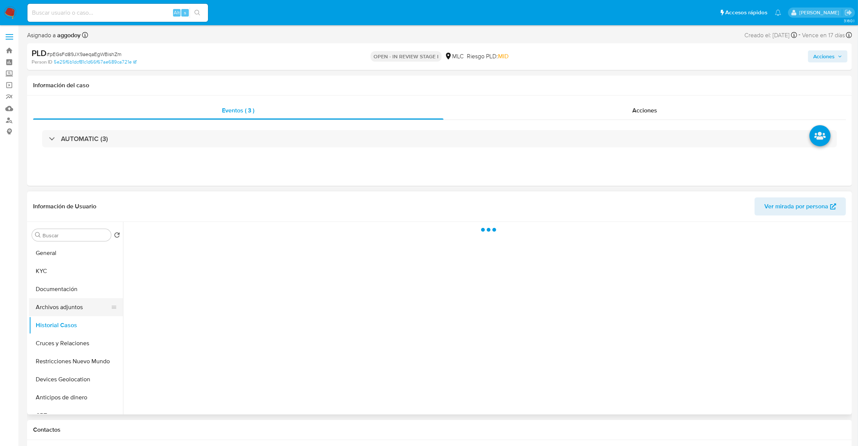
click at [76, 310] on button "Archivos adjuntos" at bounding box center [73, 307] width 88 height 18
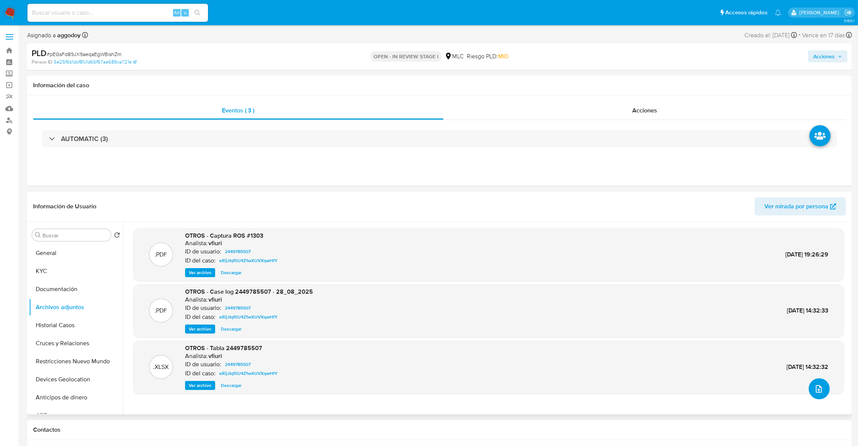
click at [815, 393] on span "upload-file" at bounding box center [819, 389] width 9 height 9
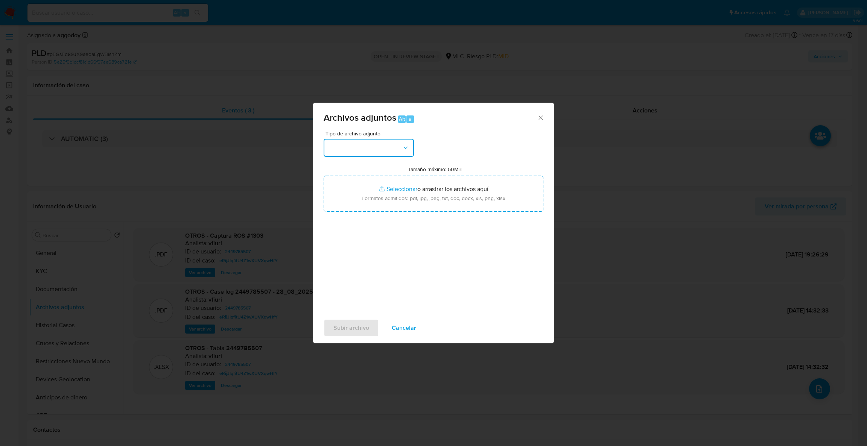
click at [385, 142] on button "button" at bounding box center [369, 148] width 90 height 18
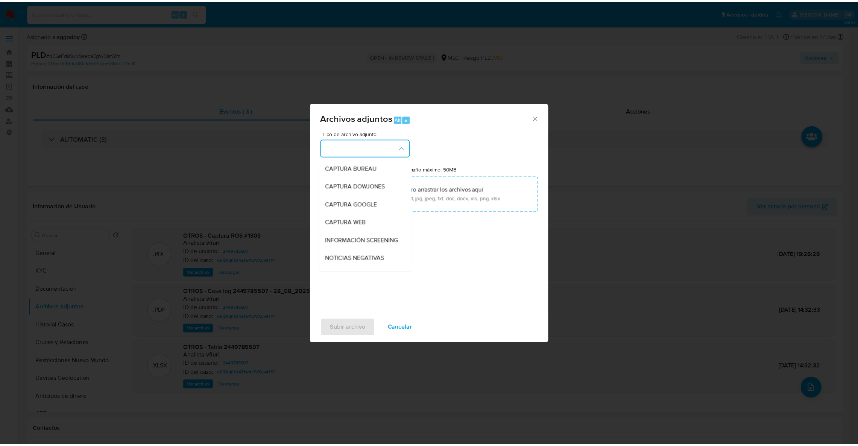
scroll to position [55, 0]
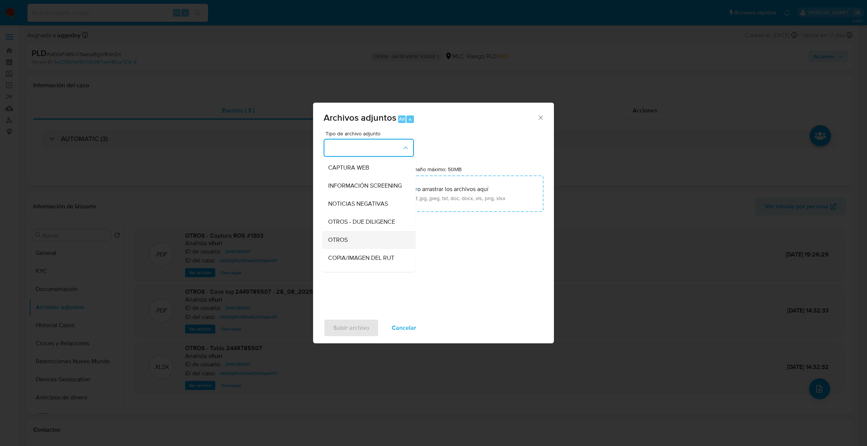
click at [359, 249] on div "OTROS" at bounding box center [366, 240] width 77 height 18
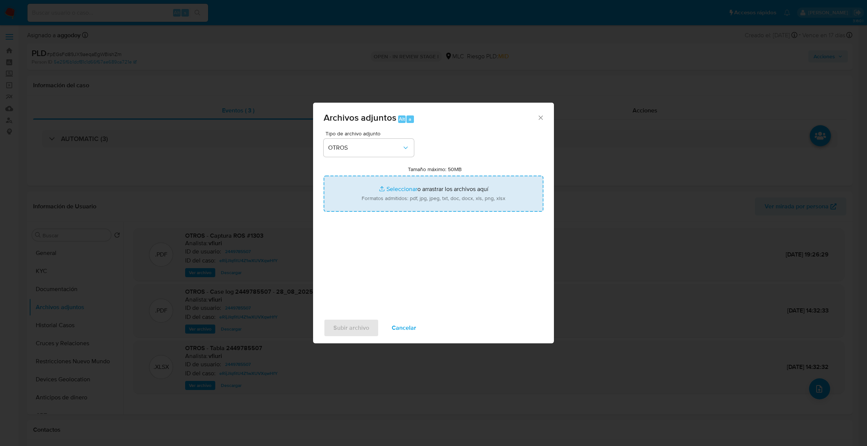
click at [383, 192] on input "Tamaño máximo: 50MB Seleccionar archivos" at bounding box center [434, 194] width 220 height 36
type input "C:\fakepath\Case Log - 2449785507.pdf"
click at [389, 200] on input "Tamaño máximo: 50MB Seleccionar archivos" at bounding box center [434, 194] width 220 height 36
type input "C:\fakepath\2449785507Movimientos.xlsx"
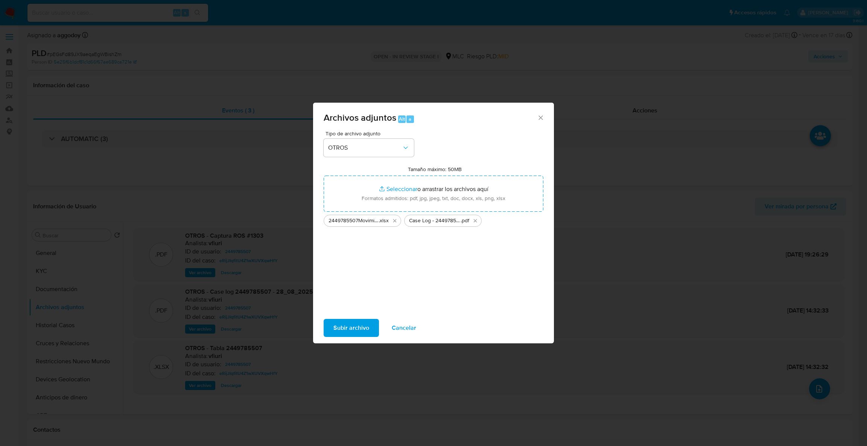
click at [334, 321] on span "Subir archivo" at bounding box center [351, 328] width 36 height 17
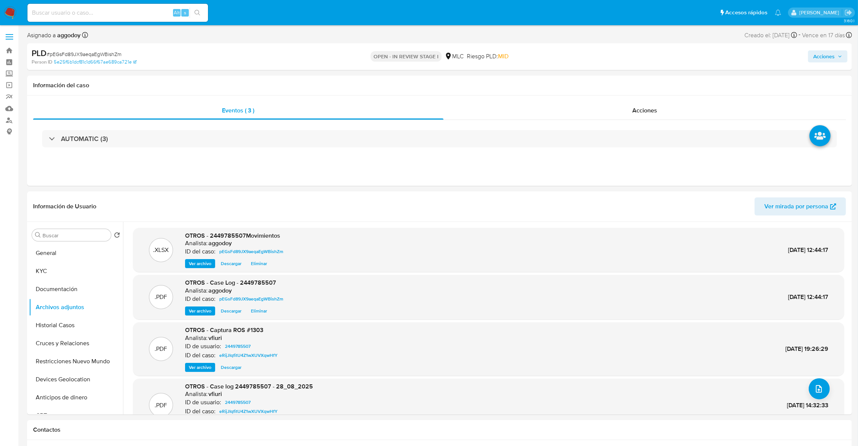
click at [822, 61] on span "Acciones" at bounding box center [823, 56] width 21 height 12
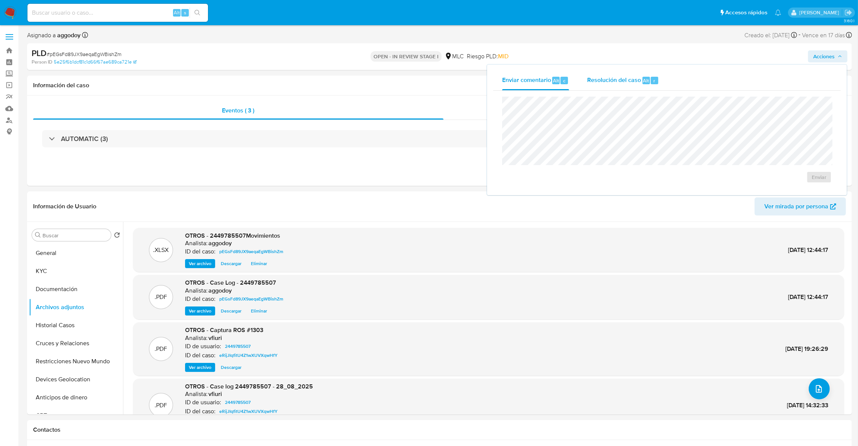
click at [595, 83] on span "Resolución del caso" at bounding box center [614, 80] width 54 height 9
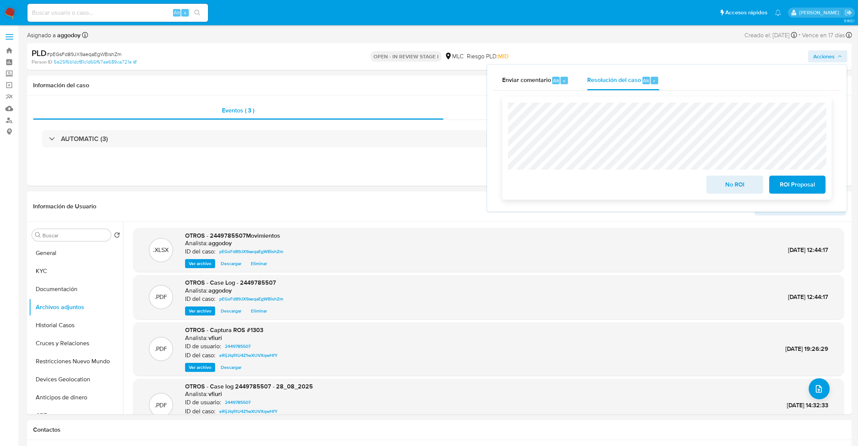
click at [794, 186] on span "ROI Proposal" at bounding box center [797, 184] width 37 height 17
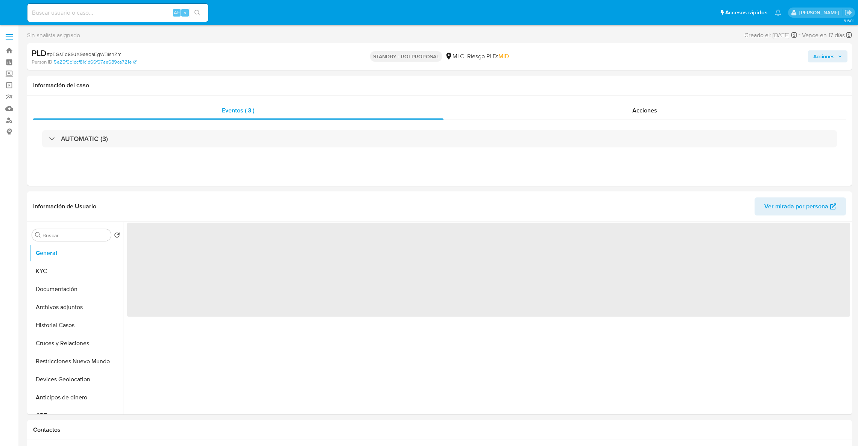
select select "10"
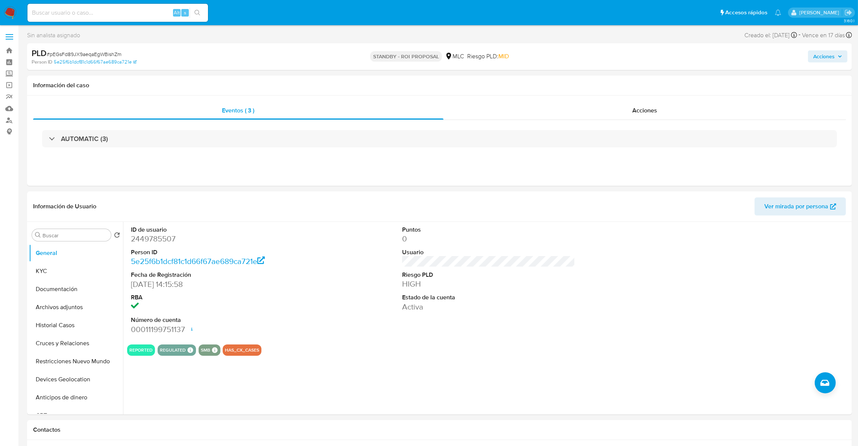
click at [96, 52] on span "# pEGsFd89JX9aeqaEgWBishZm" at bounding box center [84, 54] width 75 height 8
copy span "pEGsFd89JX9aeqaEgWBishZm"
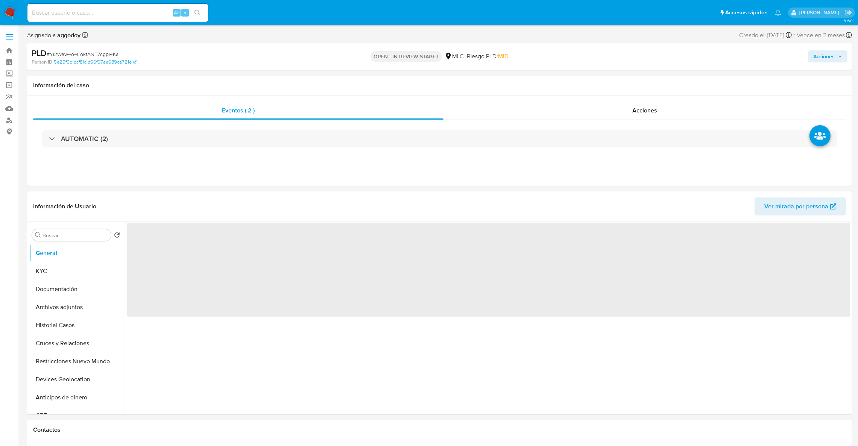
select select "10"
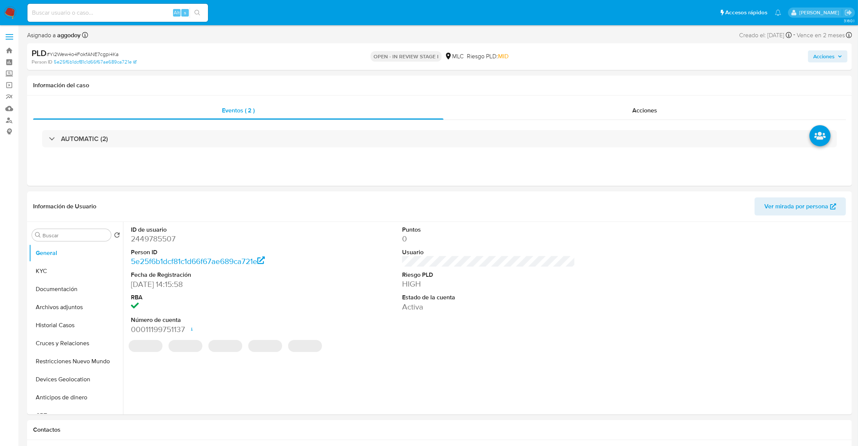
click at [823, 59] on span "Acciones" at bounding box center [823, 56] width 21 height 12
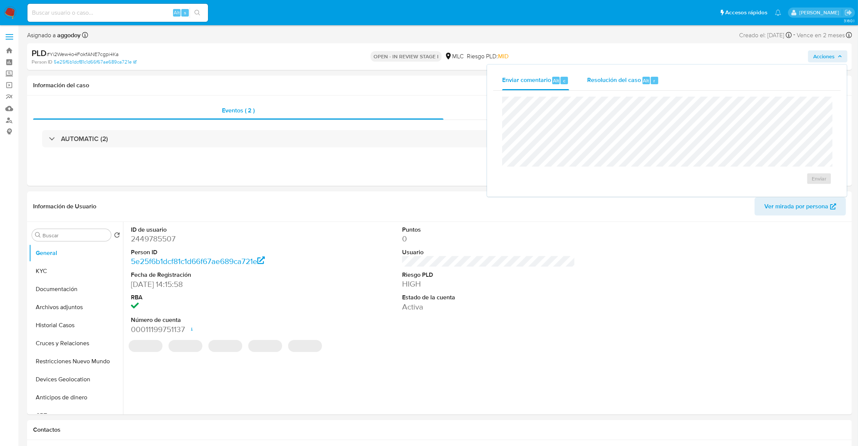
click at [609, 76] on span "Resolución del caso" at bounding box center [614, 80] width 54 height 9
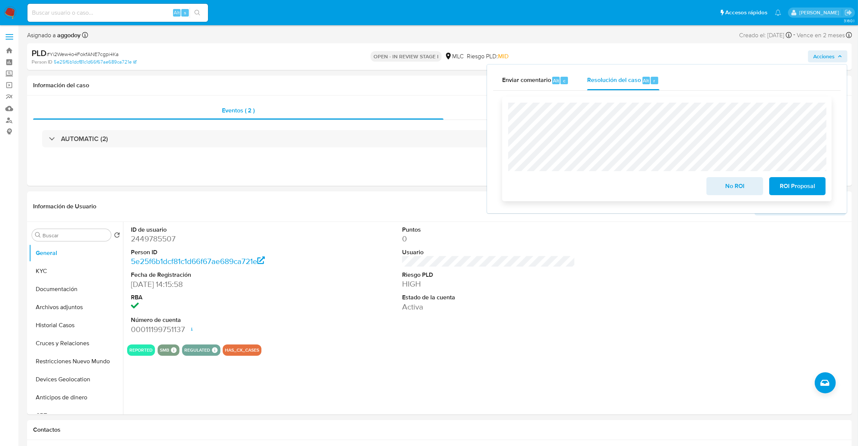
click at [784, 186] on span "ROI Proposal" at bounding box center [797, 186] width 37 height 17
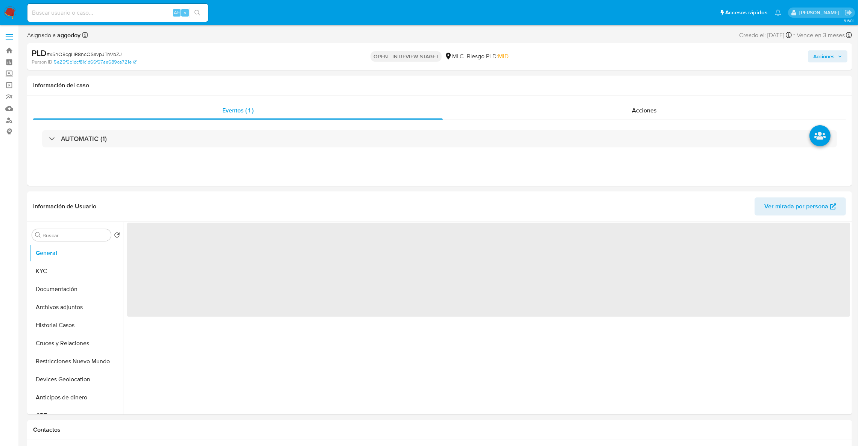
drag, startPoint x: 831, startPoint y: 60, endPoint x: 825, endPoint y: 63, distance: 7.2
click at [830, 60] on span "Acciones" at bounding box center [823, 56] width 21 height 12
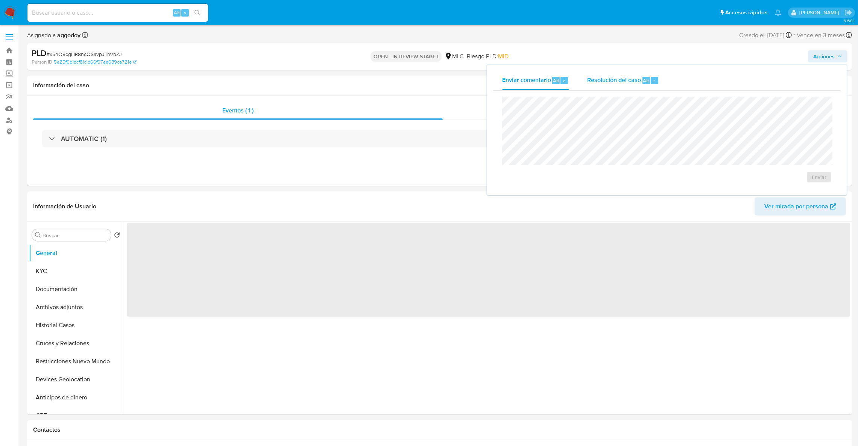
select select "10"
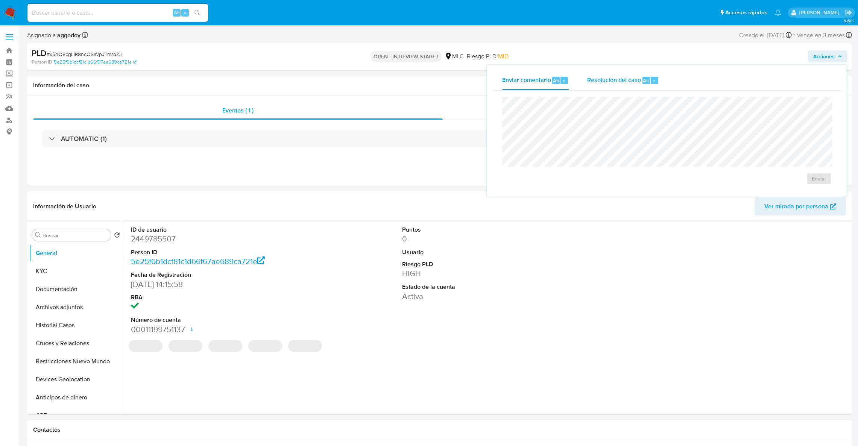
click at [661, 80] on button "Resolución del caso Alt r" at bounding box center [623, 81] width 90 height 20
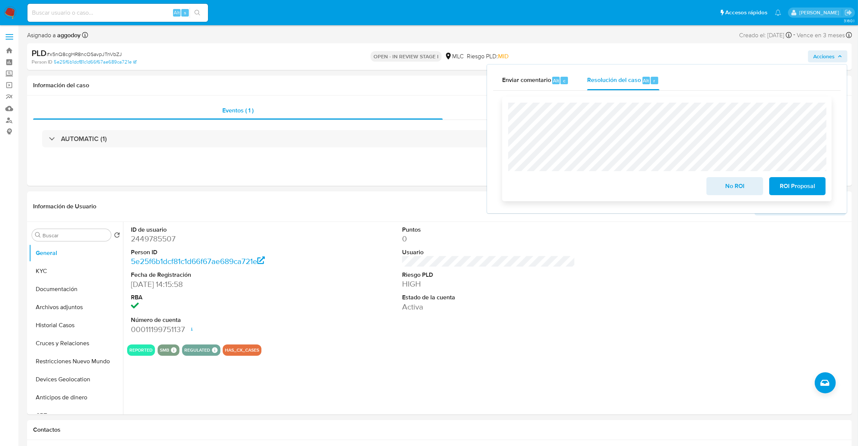
click at [784, 191] on span "ROI Proposal" at bounding box center [797, 186] width 37 height 17
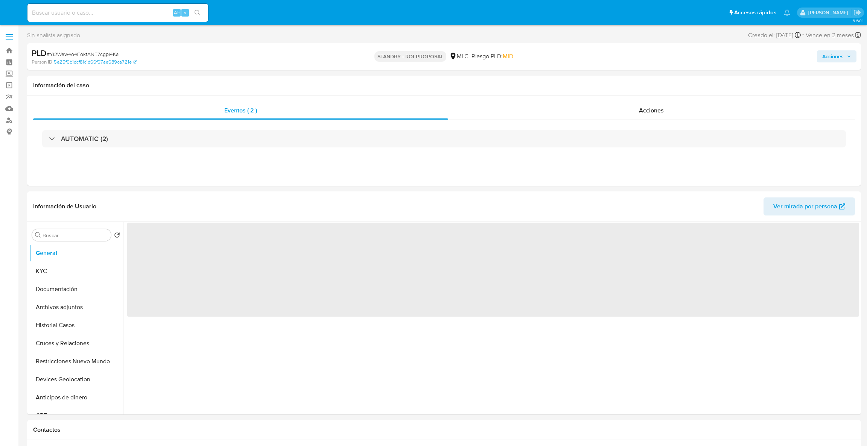
select select "10"
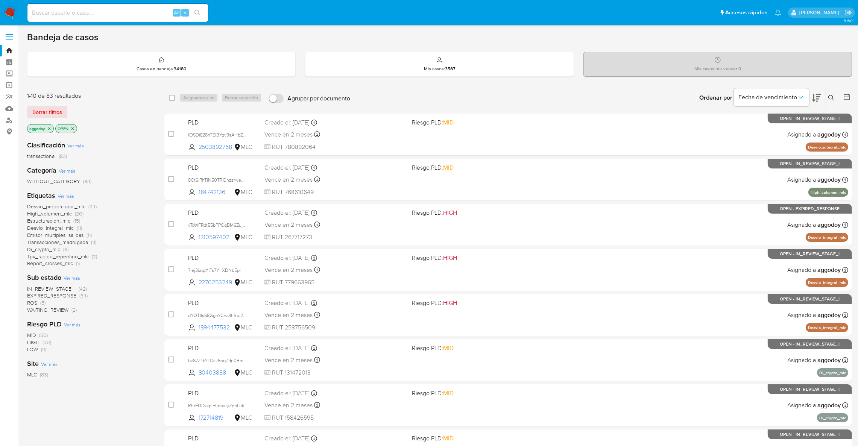
click at [50, 307] on span "WAITING_REVIEW" at bounding box center [47, 310] width 41 height 8
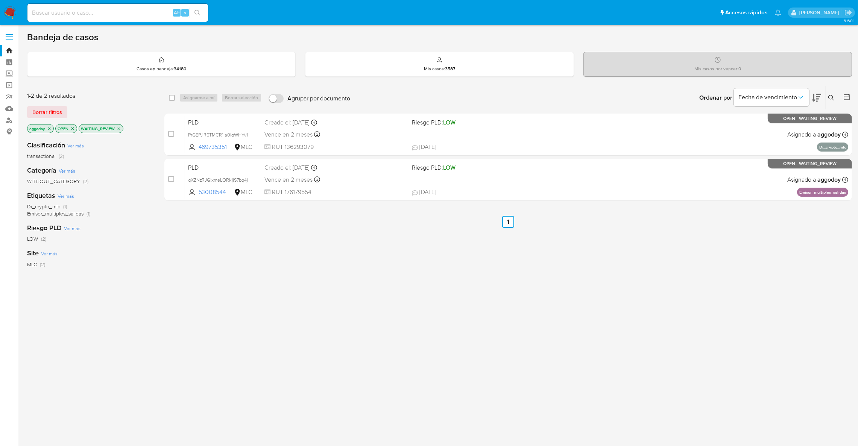
click at [119, 128] on icon "close-filter" at bounding box center [119, 128] width 5 height 5
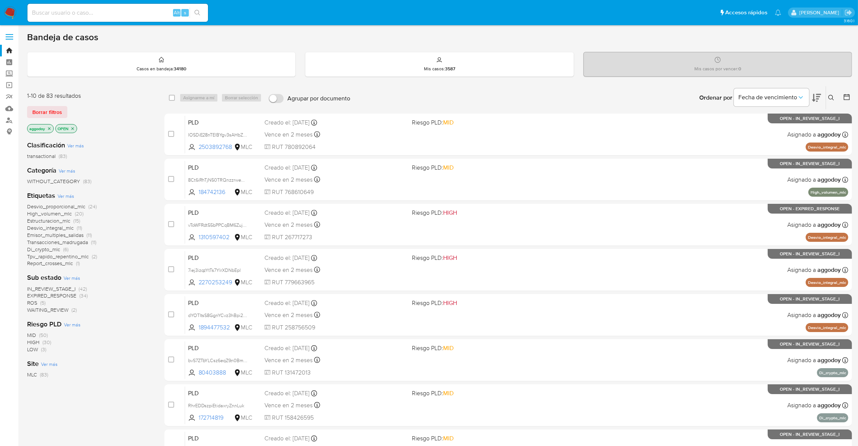
click at [814, 98] on icon at bounding box center [816, 98] width 9 height 8
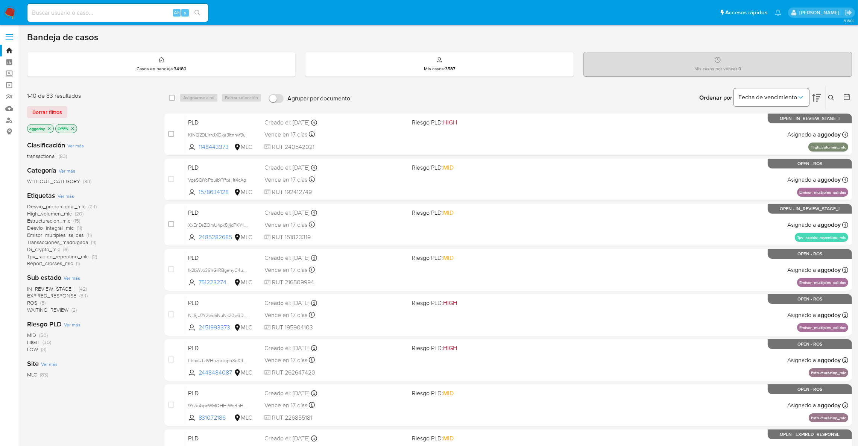
click at [803, 97] on icon "Ordenar por" at bounding box center [801, 98] width 8 height 8
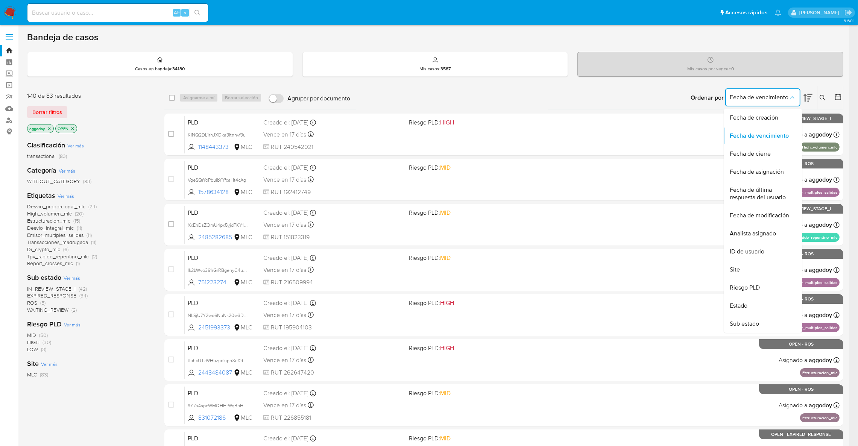
click at [811, 102] on div "Fecha de vencimiento Fecha de creación Fecha de vencimiento Fecha de cierre Fec…" at bounding box center [768, 97] width 87 height 23
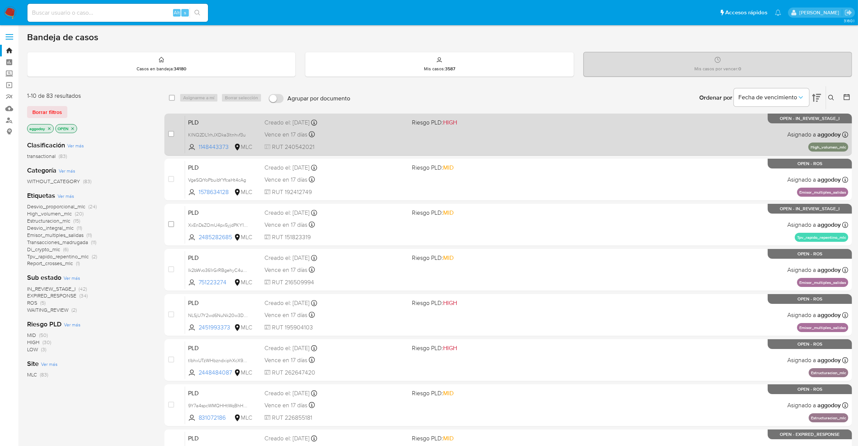
click at [490, 114] on div "case-item-checkbox No es posible asignar el caso PLD KINQ2DL1rhJXDka3ltnhvf3u 1…" at bounding box center [508, 135] width 688 height 42
click at [420, 126] on span "Riesgo PLD: HIGH" at bounding box center [434, 122] width 45 height 8
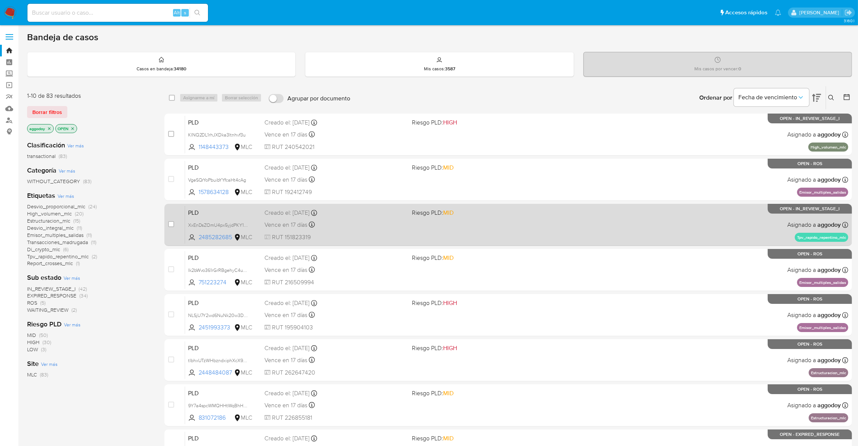
click at [396, 222] on div "Vence en 17 días Vence el 10/10/2025 16:07:08" at bounding box center [334, 225] width 141 height 10
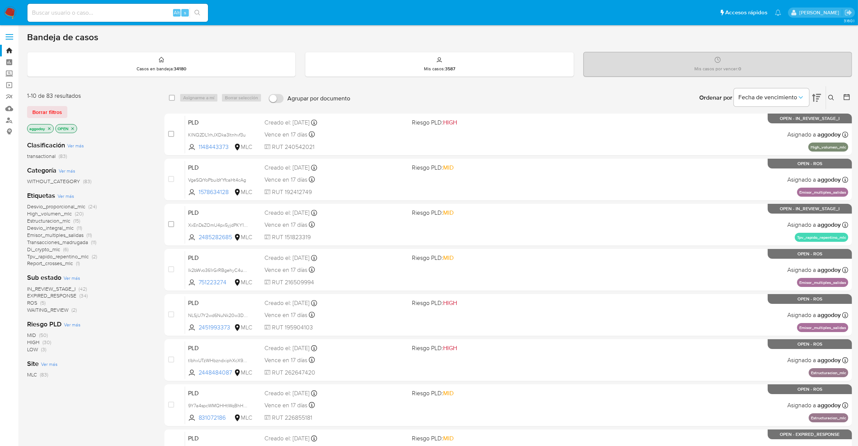
click at [836, 98] on button at bounding box center [832, 97] width 12 height 9
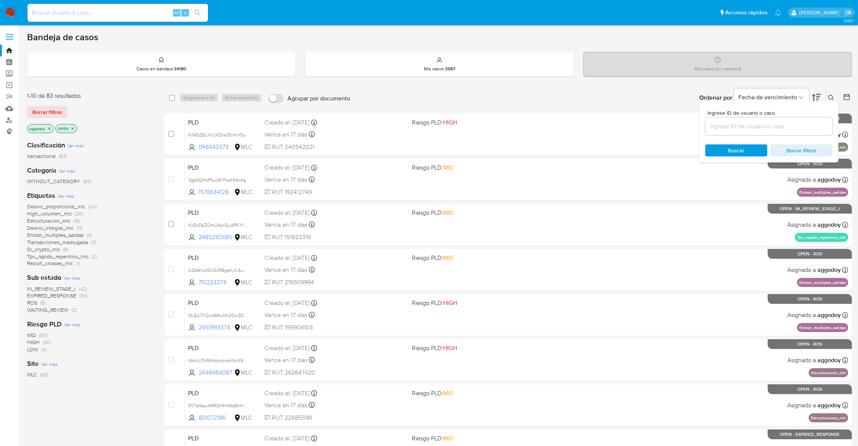
click at [797, 126] on input at bounding box center [768, 127] width 127 height 10
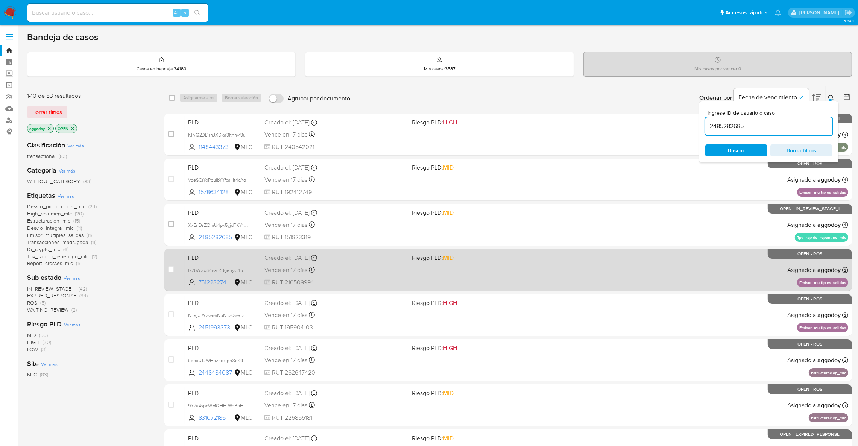
type input "2485282685"
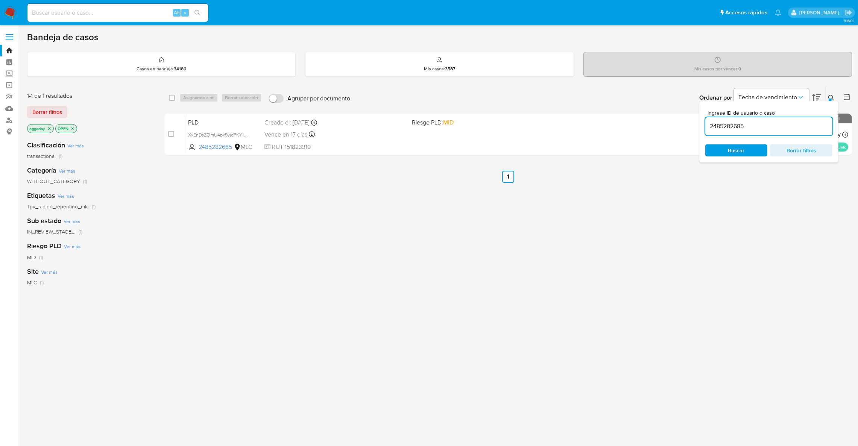
click at [793, 150] on span "Borrar filtros" at bounding box center [802, 150] width 52 height 11
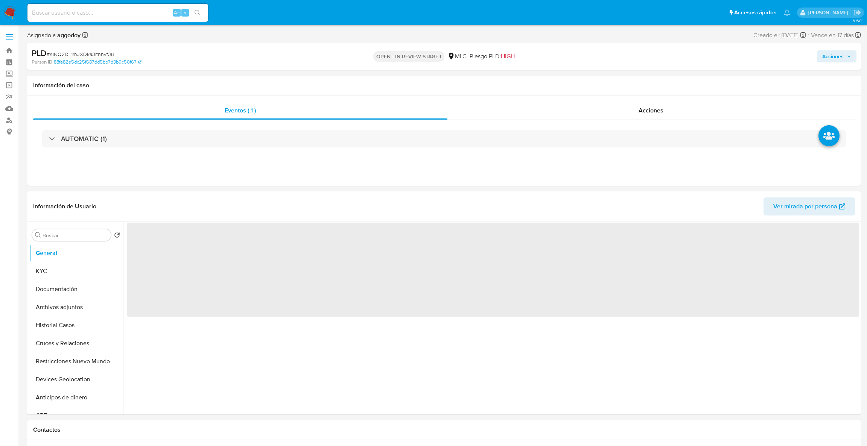
select select "10"
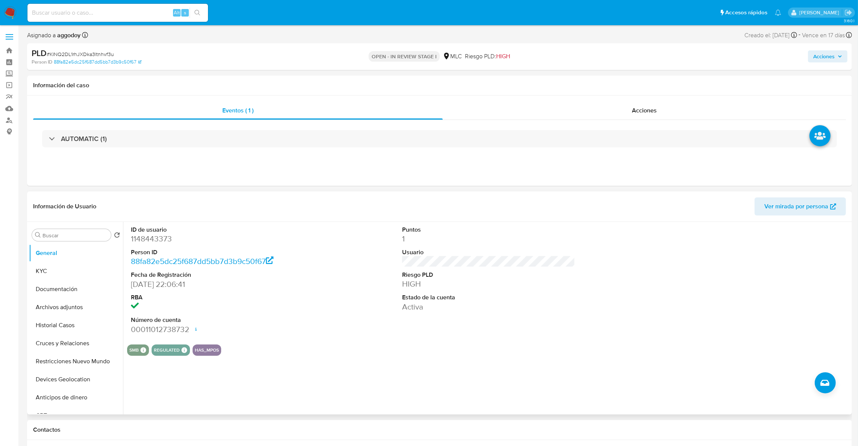
click at [140, 229] on dt "ID de usuario" at bounding box center [217, 230] width 173 height 8
click at [146, 245] on dl "ID de usuario 1148443373 Person ID 88fa82e5dc25f687dd5bb7d3b9c50f67 Fecha de Re…" at bounding box center [217, 280] width 173 height 109
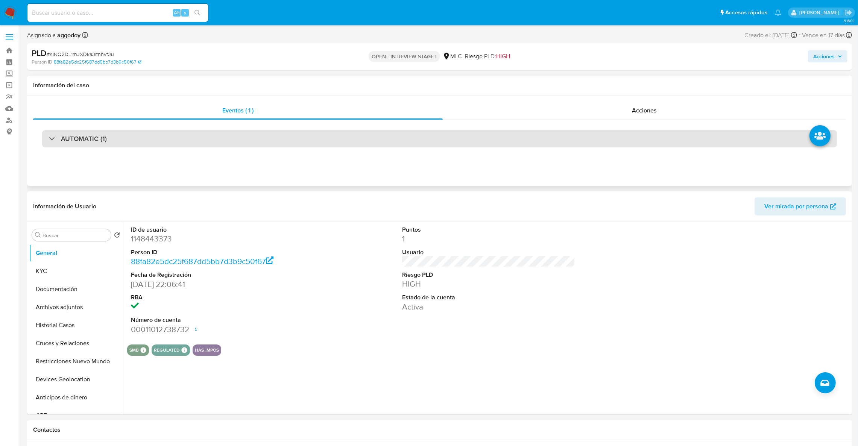
click at [141, 137] on div "AUTOMATIC (1)" at bounding box center [439, 138] width 795 height 17
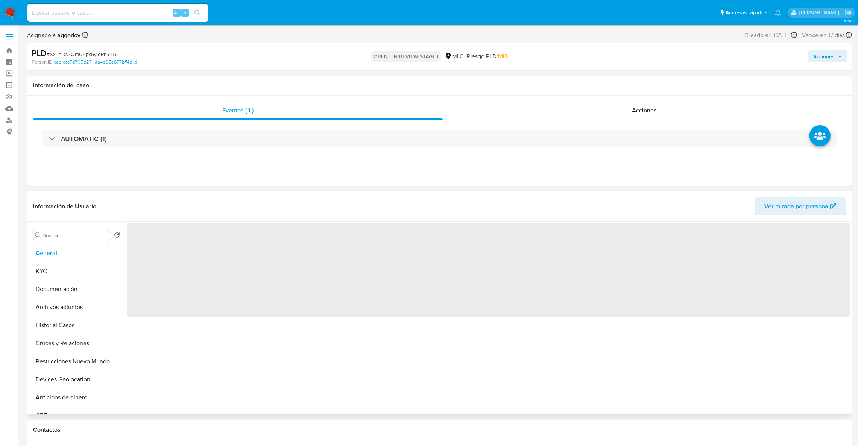
select select "10"
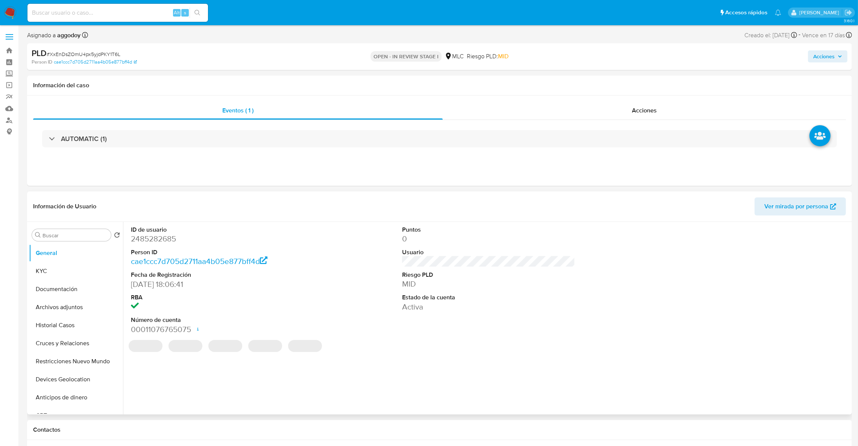
click at [170, 238] on dd "2485282685" at bounding box center [217, 239] width 173 height 11
copy dd "2485282685"
click at [73, 306] on button "Archivos adjuntos" at bounding box center [73, 307] width 88 height 18
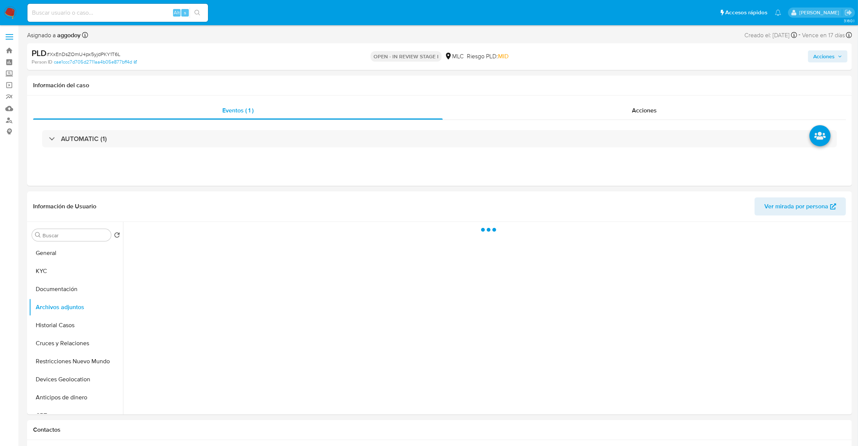
drag, startPoint x: 812, startPoint y: 54, endPoint x: 792, endPoint y: 62, distance: 21.9
click at [813, 54] on button "Acciones" at bounding box center [828, 56] width 40 height 12
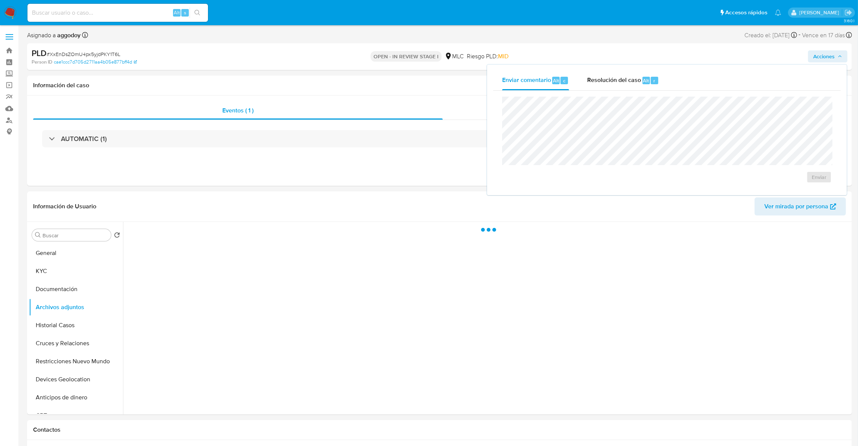
click at [612, 68] on div "Enviar comentario Alt c Resolución del caso Alt r Enviar" at bounding box center [667, 130] width 360 height 131
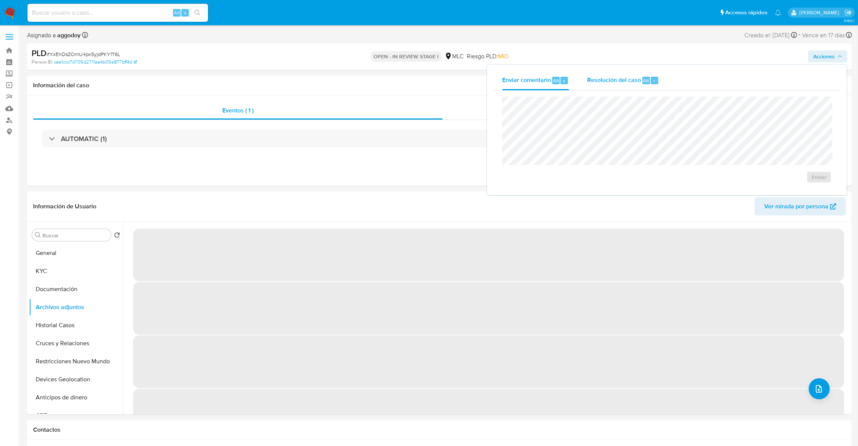
click at [614, 73] on div "Resolución del caso Alt r" at bounding box center [623, 81] width 72 height 20
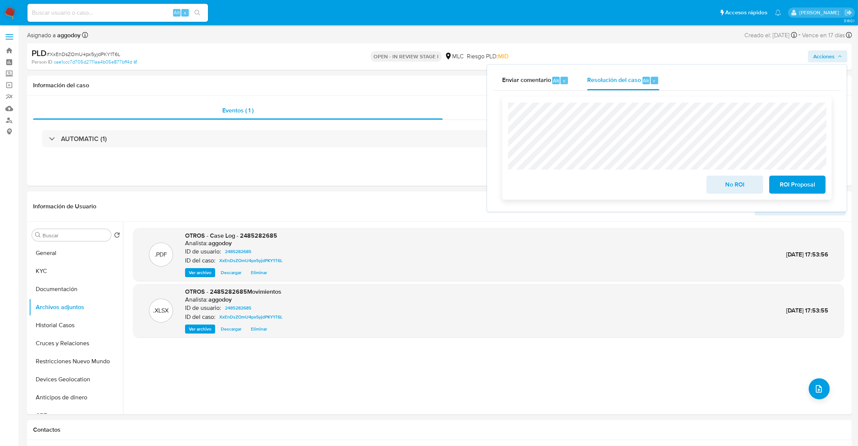
click at [728, 182] on span "No ROI" at bounding box center [734, 184] width 37 height 17
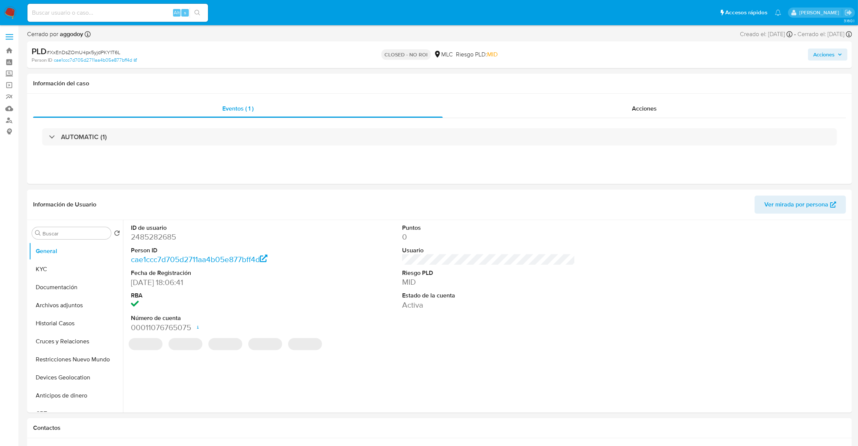
select select "10"
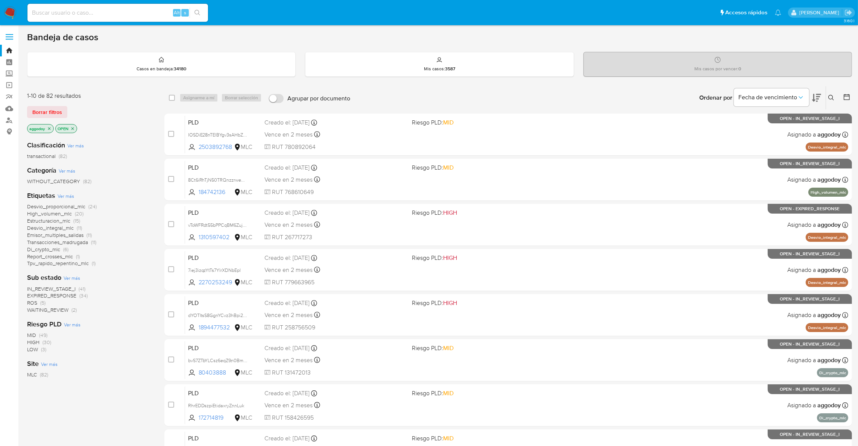
click at [812, 93] on icon at bounding box center [816, 97] width 9 height 9
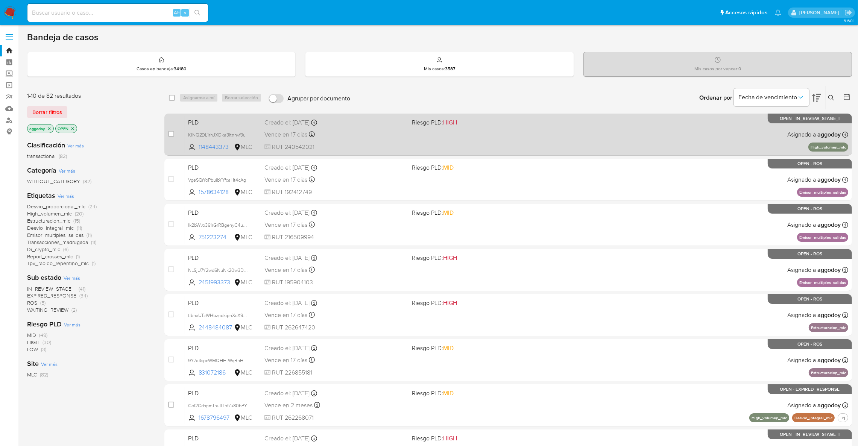
click at [508, 135] on div "PLD KINQ2DL1rhJXDka3ltnhvf3u 1148443373 MLC Riesgo PLD: HIGH Creado el: 12/07/2…" at bounding box center [516, 135] width 663 height 38
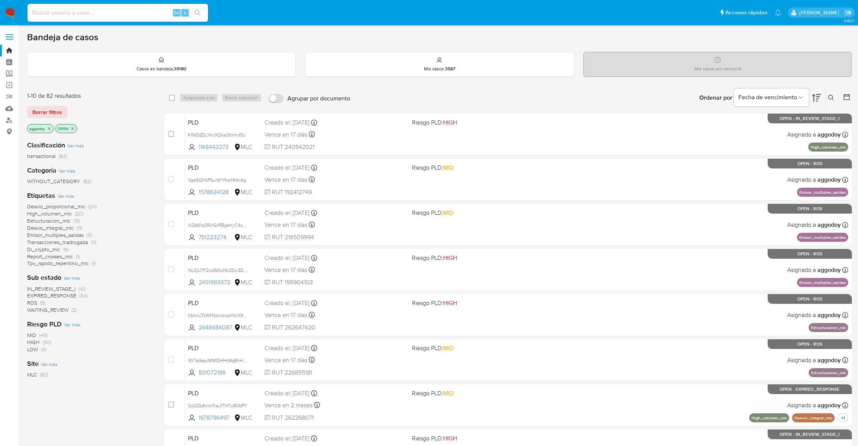
click at [49, 127] on icon "close-filter" at bounding box center [49, 128] width 5 height 5
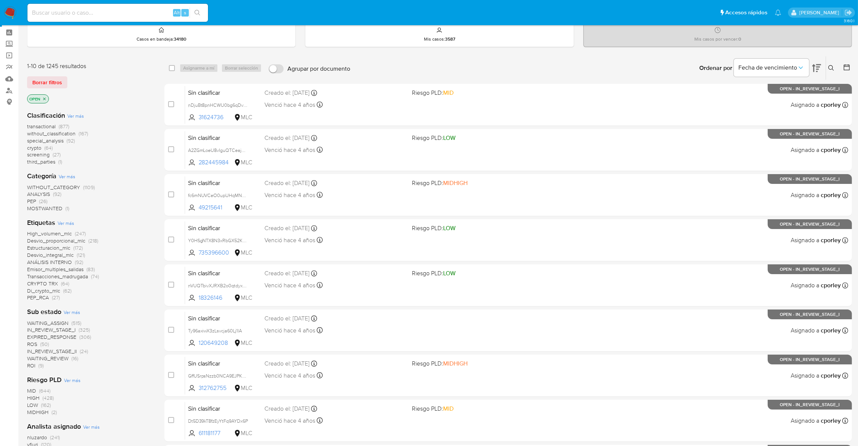
scroll to position [56, 0]
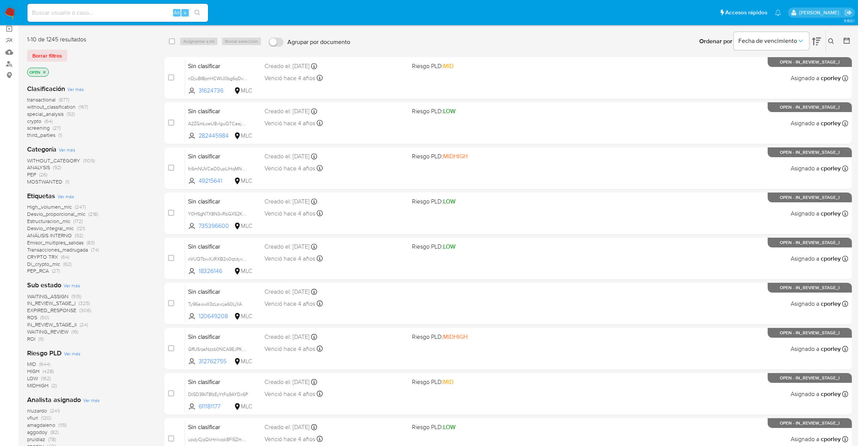
click at [52, 412] on span "(241)" at bounding box center [55, 411] width 10 height 8
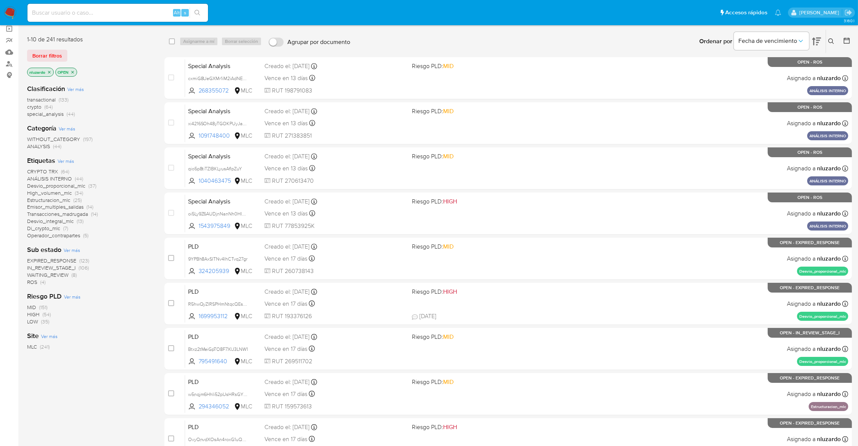
click at [41, 101] on span "transactional" at bounding box center [41, 100] width 29 height 8
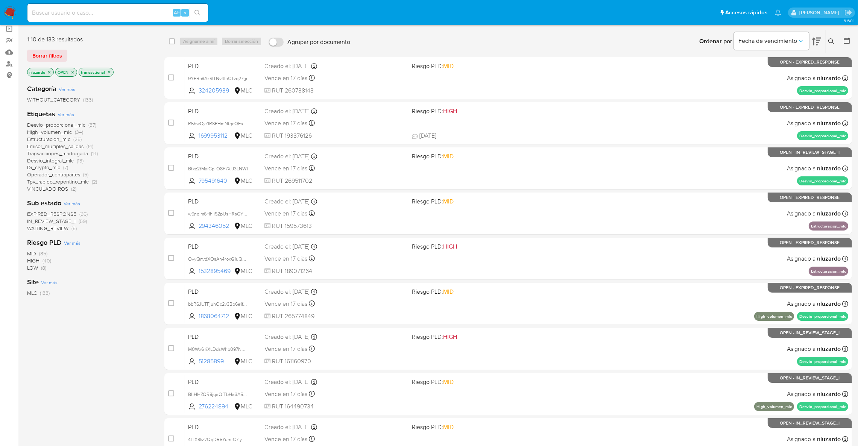
click at [58, 141] on span "Estructuracion_mlc" at bounding box center [48, 139] width 43 height 8
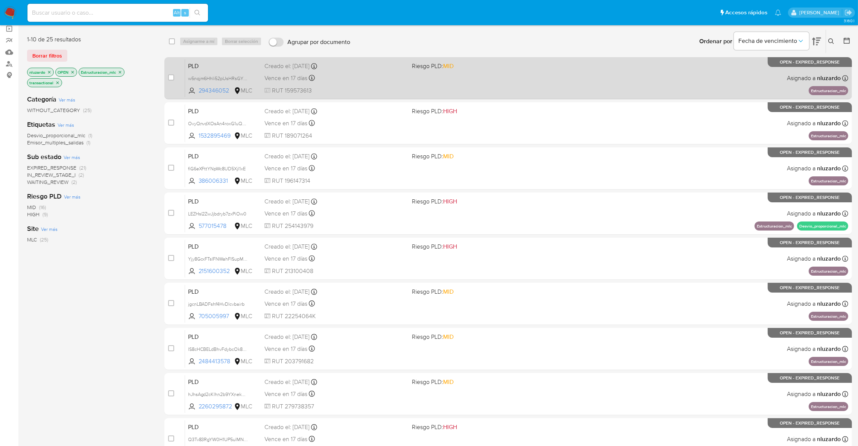
click at [408, 71] on div "PLD w5nqjm6HhIi52pUsHRsGYVk9 294346052 MLC Riesgo PLD: MID Creado el: 12/07/202…" at bounding box center [516, 78] width 663 height 38
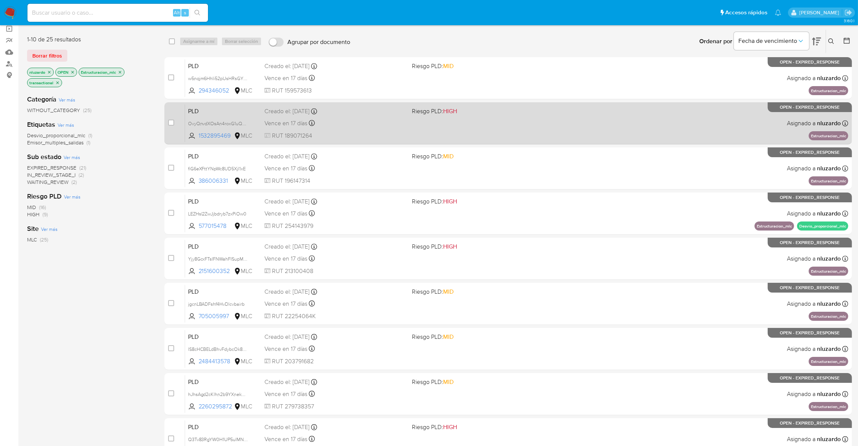
click at [445, 125] on div "PLD OvyQnvdXOsAn4roxG1uQReBn 1532895469 MLC Riesgo PLD: HIGH Creado el: 12/07/2…" at bounding box center [516, 123] width 663 height 38
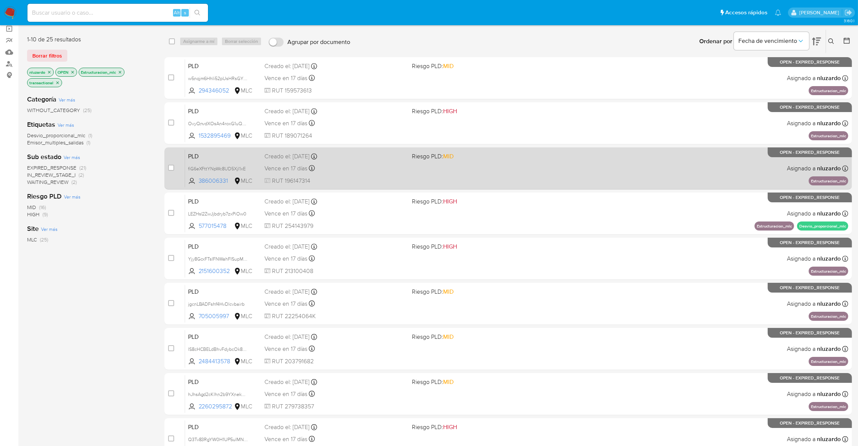
click at [459, 179] on div "PLD fiG6eXFttYNpWc8UD5Xjl1xE 386006331 MLC Riesgo PLD: MID Creado el: 12/07/202…" at bounding box center [516, 168] width 663 height 38
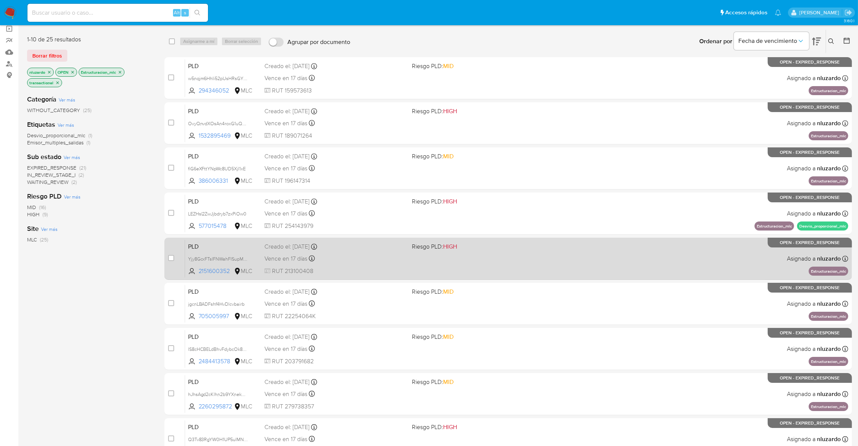
click at [497, 253] on div "PLD Yjy8GcxFTsIFNWahFISupM2q 2151600352 MLC Riesgo PLD: HIGH Creado el: 12/07/2…" at bounding box center [516, 259] width 663 height 38
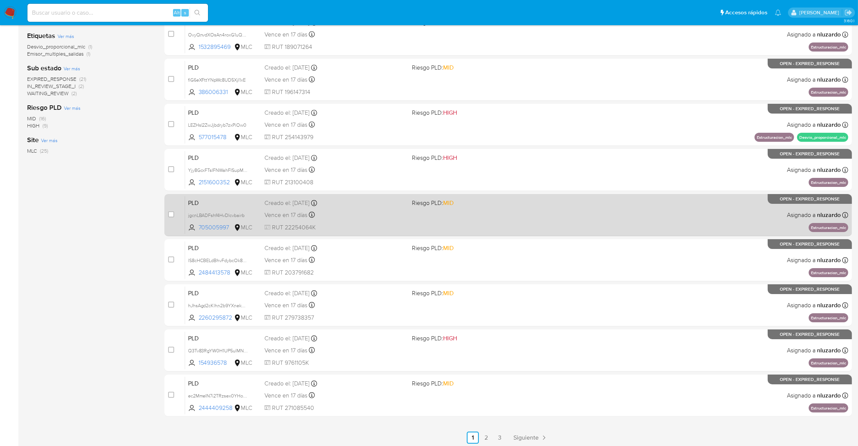
scroll to position [174, 0]
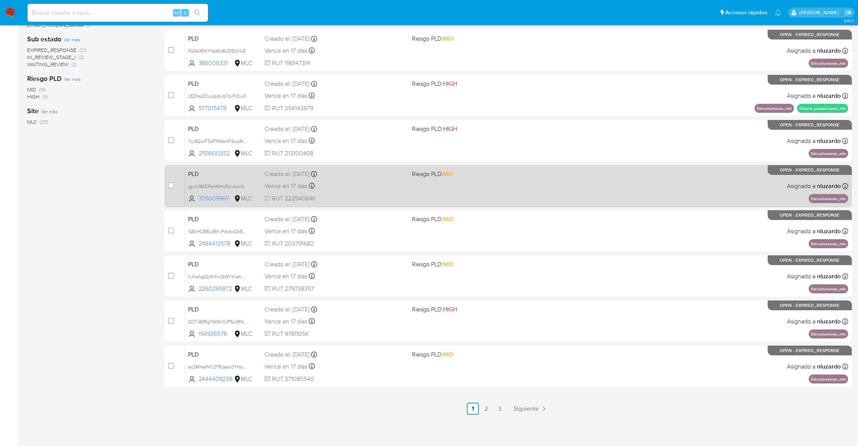
click at [540, 182] on div "PLD jgcnLBADFshf4HvDlcvbairb 705005997 MLC Riesgo PLD: MID Creado el: 12/07/202…" at bounding box center [516, 186] width 663 height 38
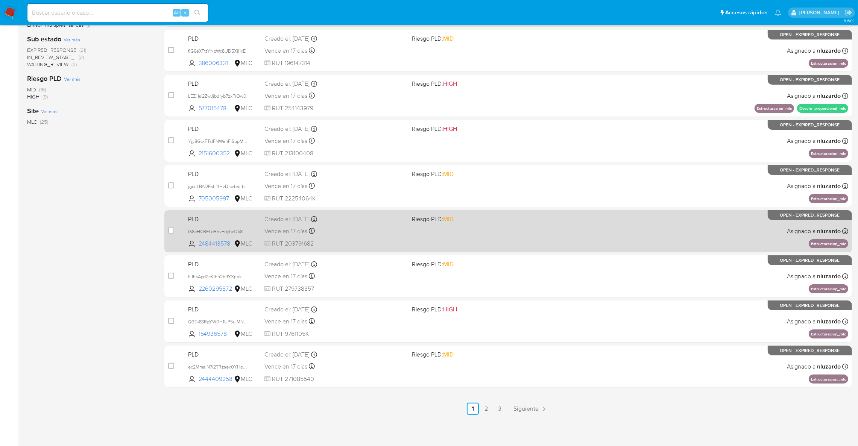
click at [479, 226] on div "PLD lS8cHCBELdBhvFdybcOk8uHh 2484413578 MLC Riesgo PLD: MID Creado el: 12/07/20…" at bounding box center [516, 231] width 663 height 38
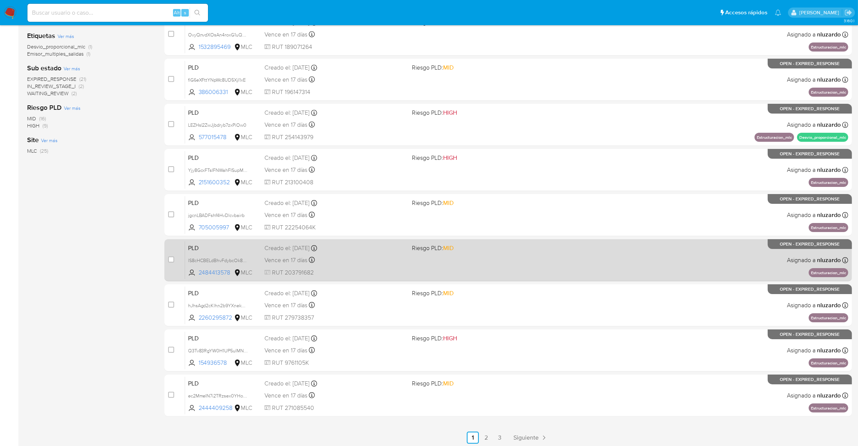
scroll to position [118, 0]
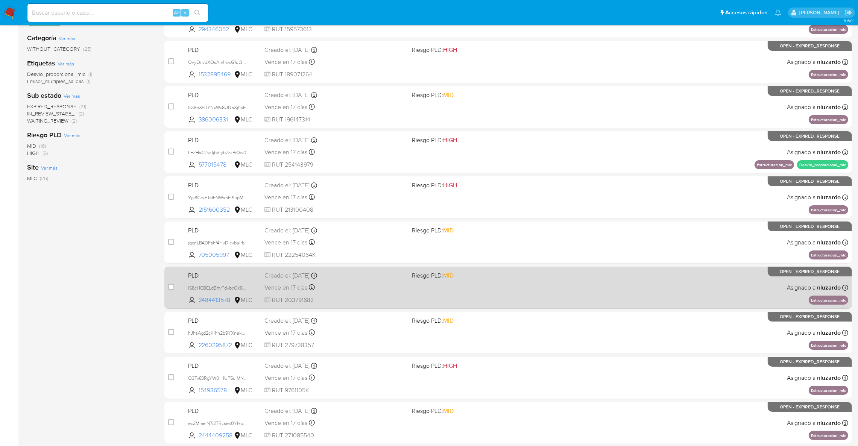
click at [175, 290] on div "case-item-checkbox No es posible asignar el caso" at bounding box center [176, 288] width 17 height 38
click at [173, 287] on input "checkbox" at bounding box center [171, 287] width 6 height 6
checkbox input "true"
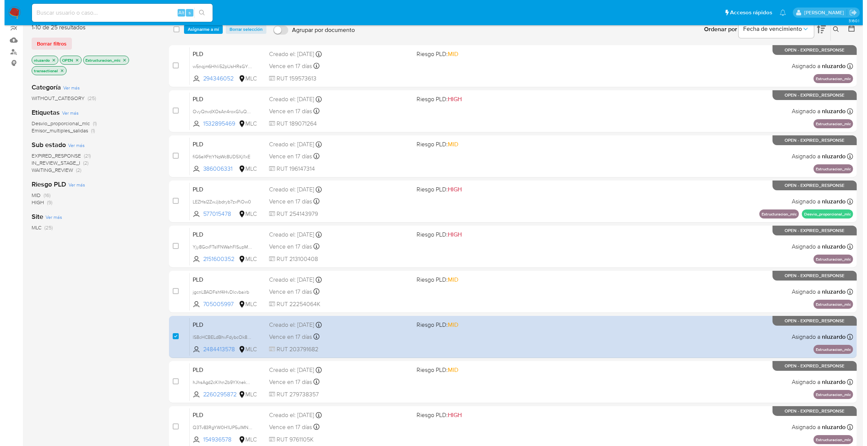
scroll to position [0, 0]
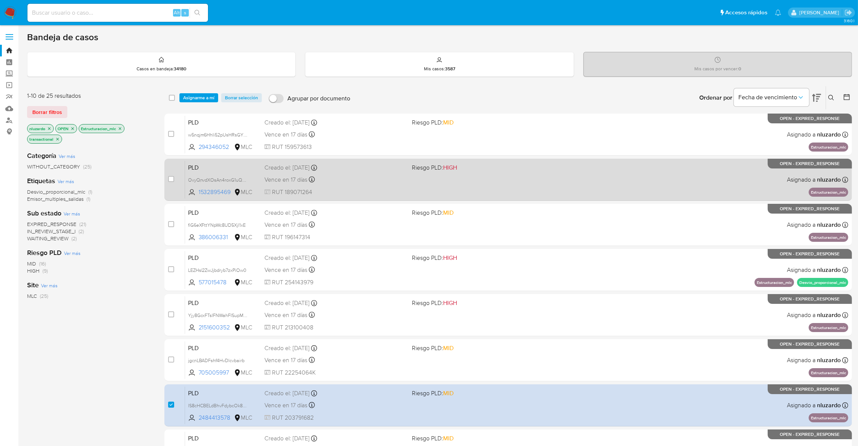
click at [173, 183] on div "case-item-checkbox" at bounding box center [171, 179] width 6 height 9
click at [173, 182] on div "case-item-checkbox" at bounding box center [171, 179] width 6 height 8
click at [171, 180] on input "checkbox" at bounding box center [171, 179] width 6 height 6
checkbox input "true"
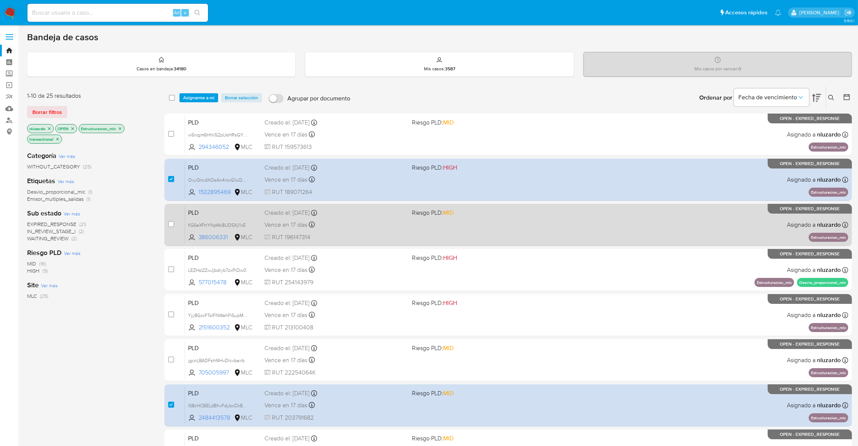
click at [173, 228] on div "case-item-checkbox" at bounding box center [171, 224] width 6 height 9
click at [170, 226] on input "checkbox" at bounding box center [171, 224] width 6 height 6
checkbox input "true"
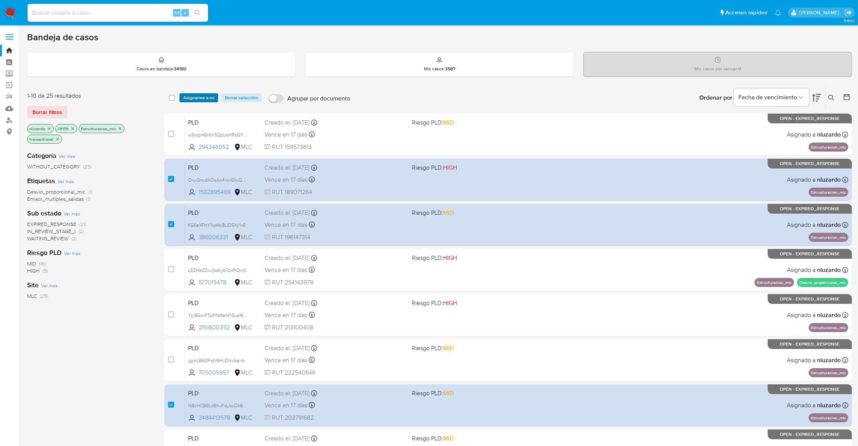
click at [209, 96] on span "Asignarme a mí" at bounding box center [198, 98] width 31 height 8
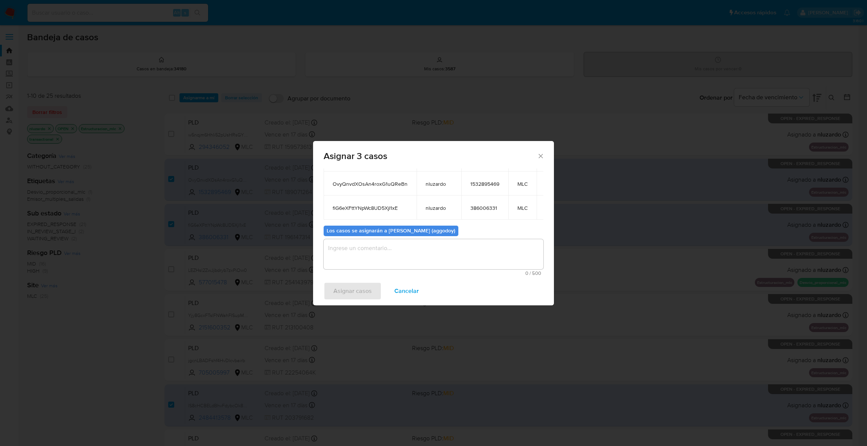
scroll to position [69, 0]
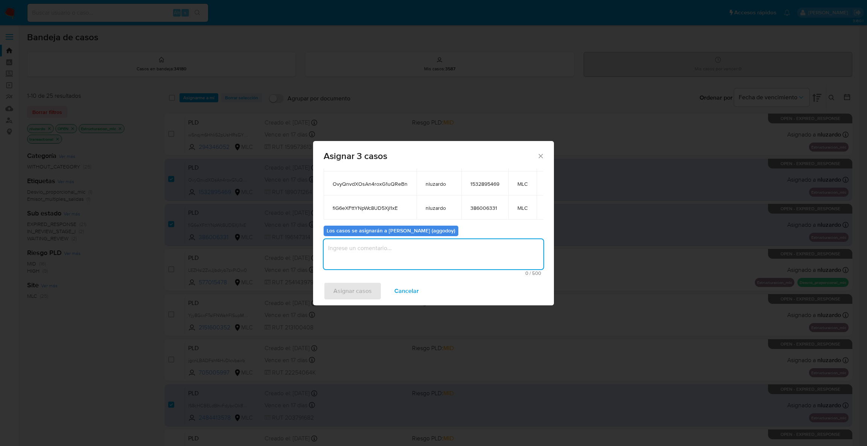
click at [397, 251] on textarea "assign-modal" at bounding box center [434, 254] width 220 height 30
type textarea "."
click at [344, 296] on span "Asignar casos" at bounding box center [352, 291] width 38 height 17
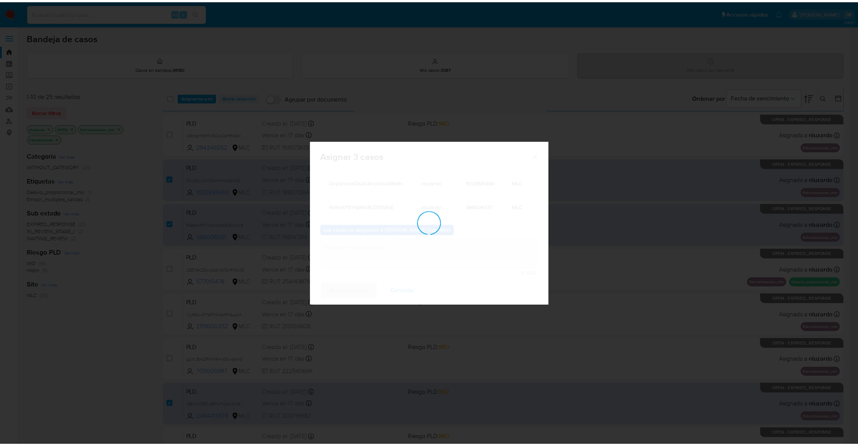
scroll to position [46, 0]
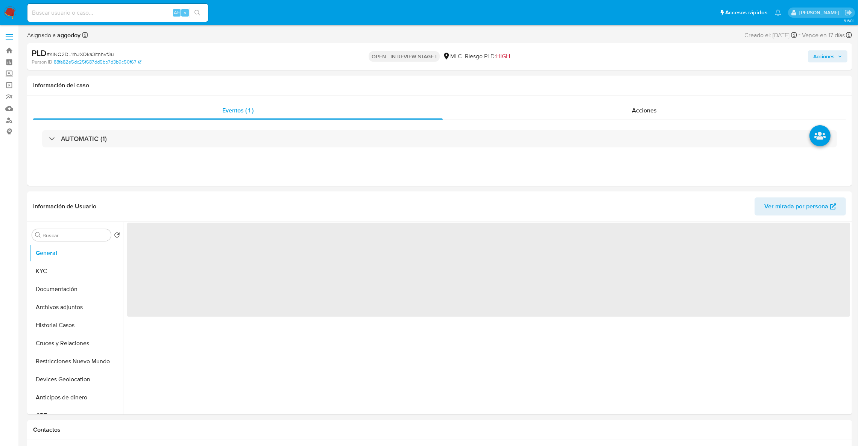
select select "10"
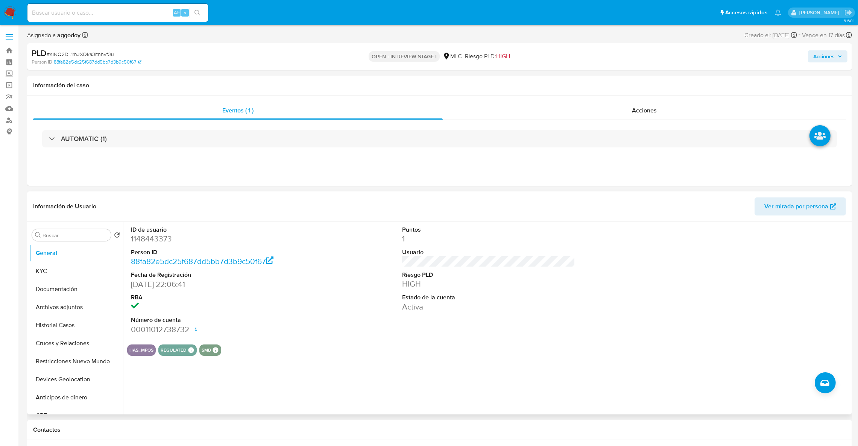
click at [130, 239] on div "ID de usuario 1148443373 Person ID 88fa82e5dc25f687dd5bb7d3b9c50f67 Fecha de Re…" at bounding box center [217, 280] width 181 height 117
copy dd "1148443373"
drag, startPoint x: 166, startPoint y: 230, endPoint x: 143, endPoint y: 236, distance: 23.4
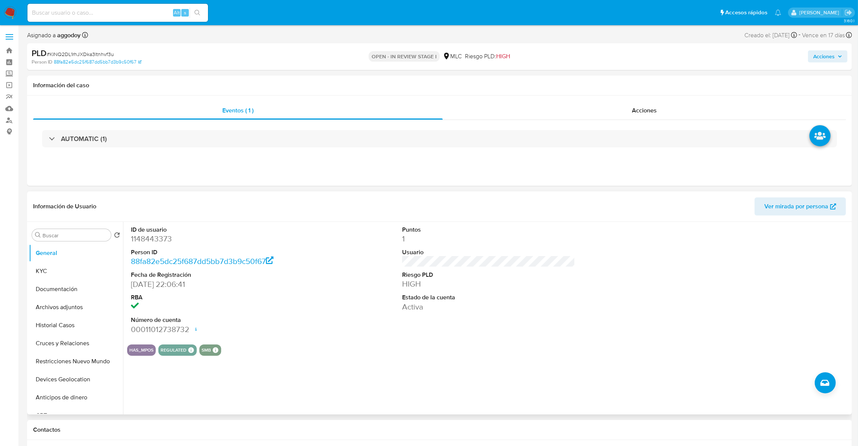
click at [143, 236] on dd "1148443373" at bounding box center [217, 239] width 173 height 11
drag, startPoint x: 162, startPoint y: 233, endPoint x: 145, endPoint y: 240, distance: 18.2
click at [145, 240] on dd "1148443373" at bounding box center [217, 239] width 173 height 11
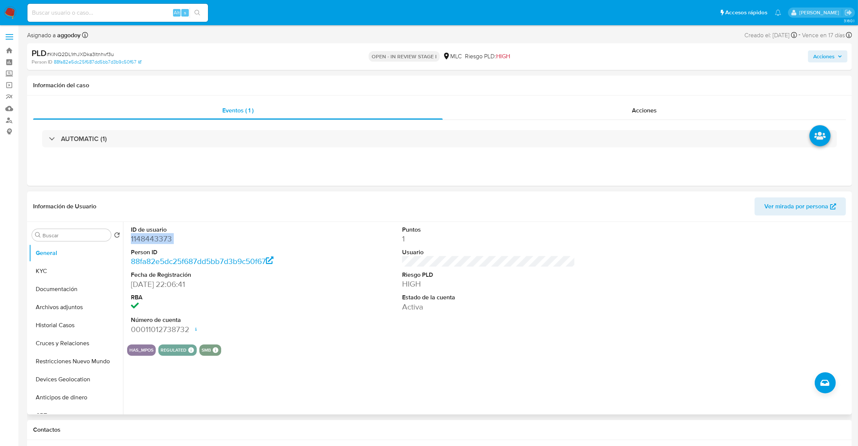
click at [145, 240] on dd "1148443373" at bounding box center [217, 239] width 173 height 11
copy dd "1148443373"
click at [90, 55] on span "# KINQ2DL1rhJXDka3ltnhvf3u" at bounding box center [80, 54] width 67 height 8
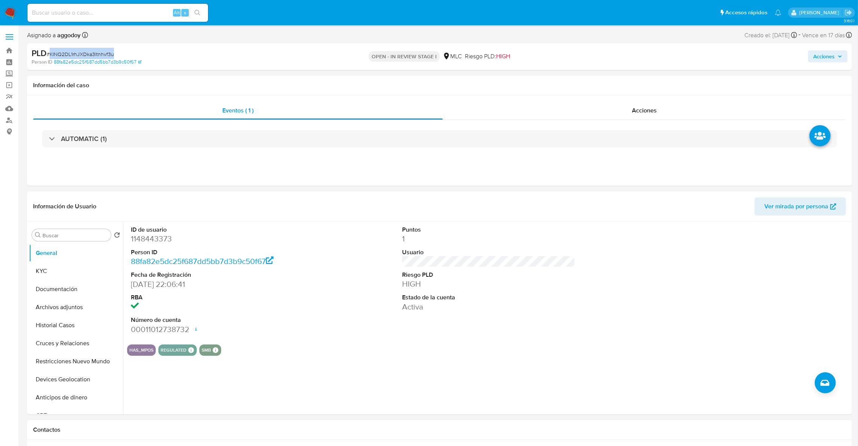
copy span "KINQ2DL1rhJXDka3ltnhvf3u"
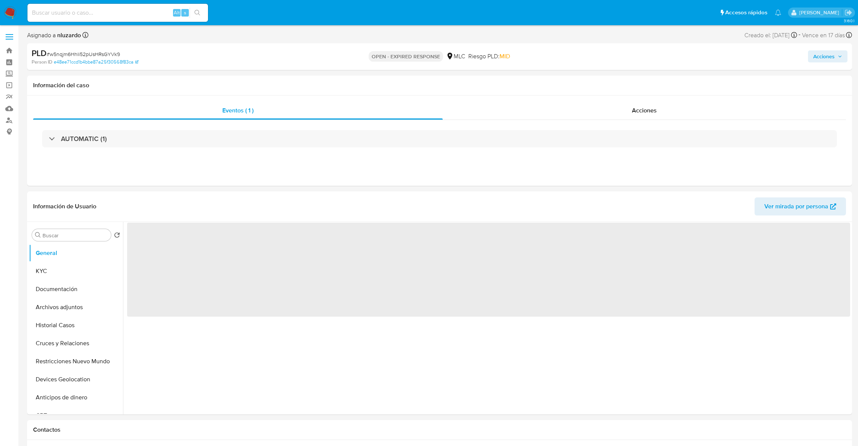
select select "10"
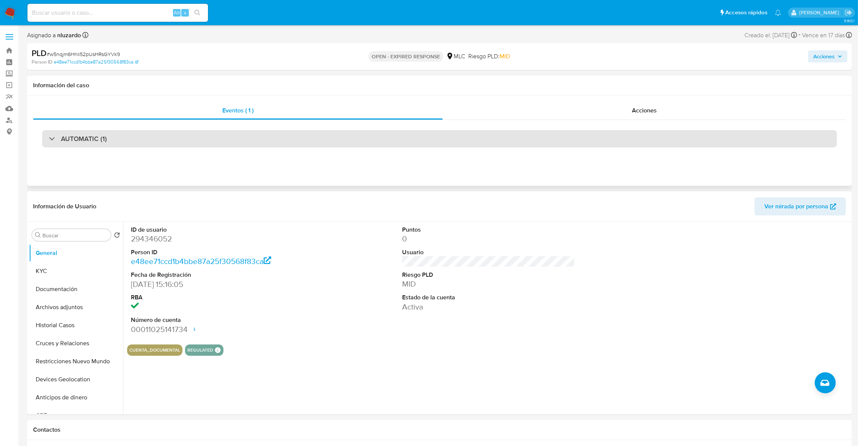
click at [215, 139] on div "AUTOMATIC (1)" at bounding box center [439, 138] width 795 height 17
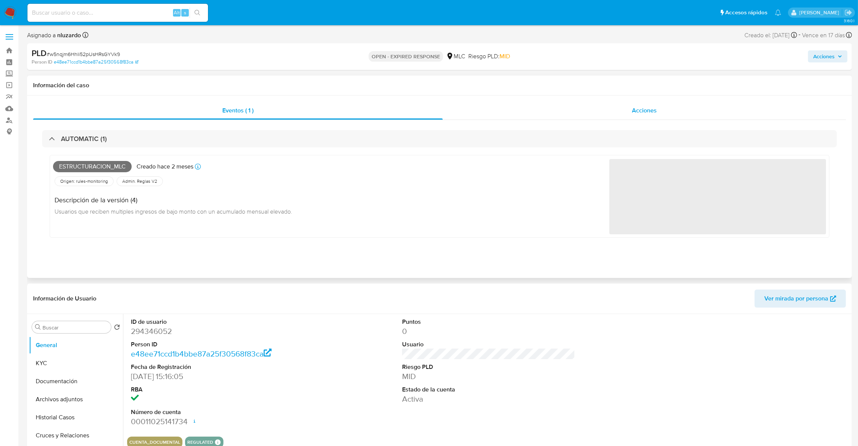
click at [657, 113] on span "Acciones" at bounding box center [644, 110] width 25 height 9
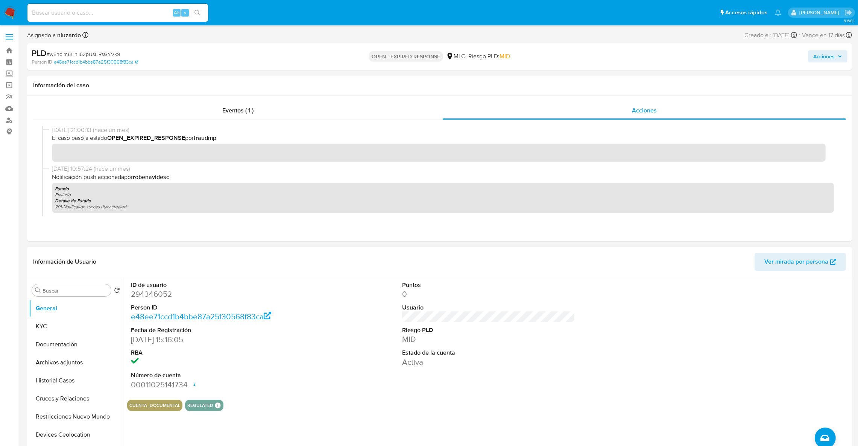
click at [163, 296] on dd "294346052" at bounding box center [217, 294] width 173 height 11
copy dd "294346052"
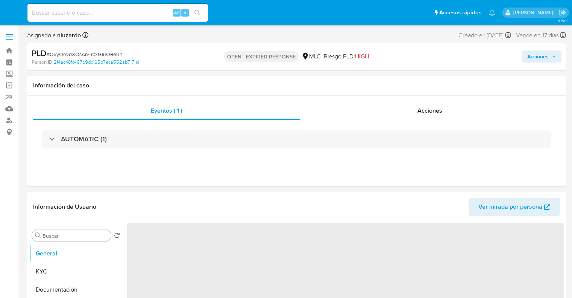
select select "10"
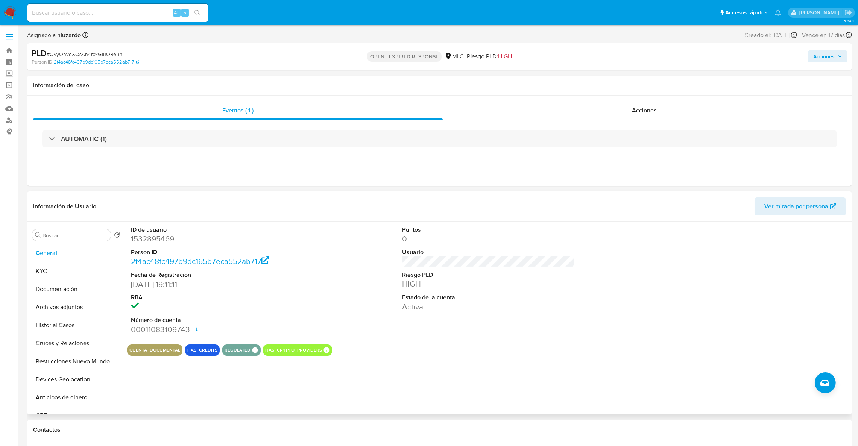
click at [155, 252] on dt "Person ID" at bounding box center [217, 252] width 173 height 8
click at [152, 243] on dd "1532895469" at bounding box center [217, 239] width 173 height 11
copy dd "1532895469"
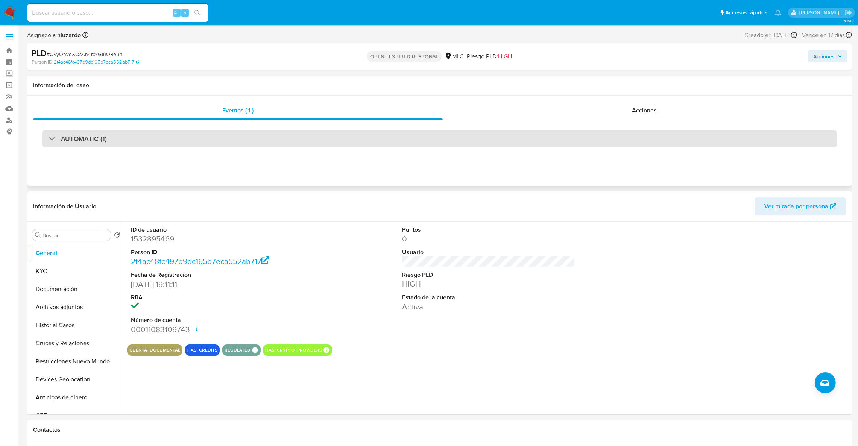
click at [407, 132] on div "AUTOMATIC (1)" at bounding box center [439, 138] width 795 height 17
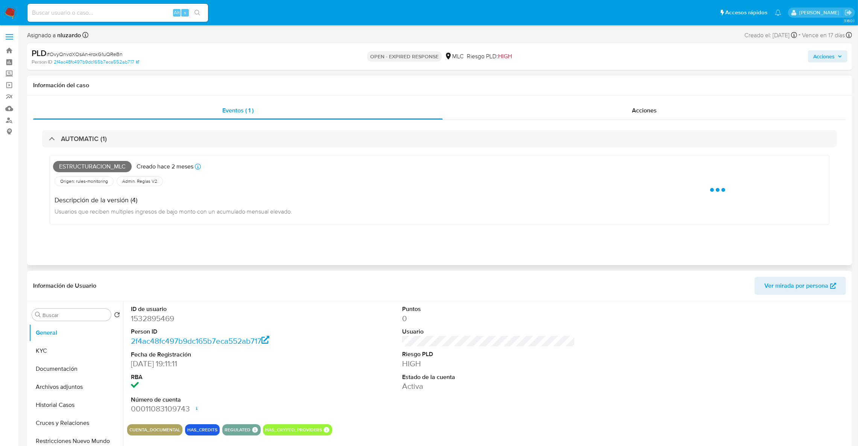
click at [483, 120] on div "Eventos ( 1 ) Acciones AUTOMATIC (1) Estructuracion_mlc Creado hace 2 meses Cre…" at bounding box center [439, 174] width 813 height 145
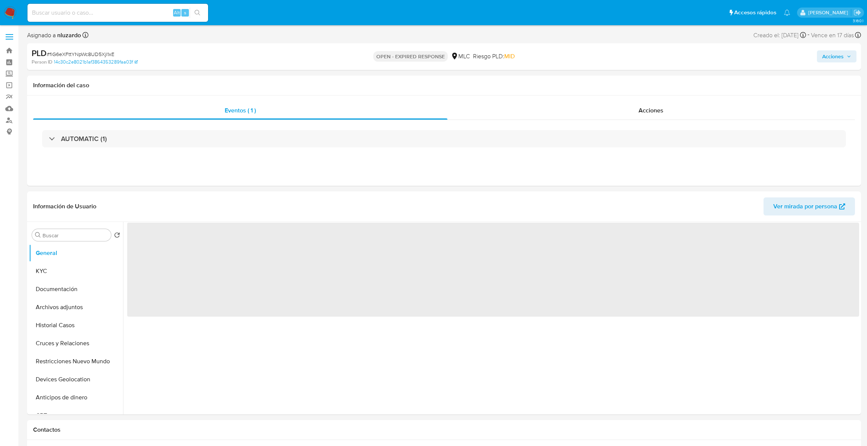
select select "10"
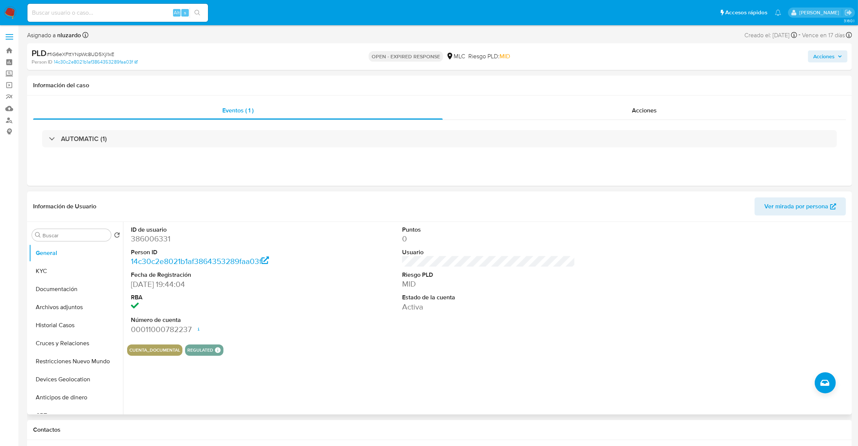
click at [155, 243] on dd "386006331" at bounding box center [217, 239] width 173 height 11
copy dd "386006331"
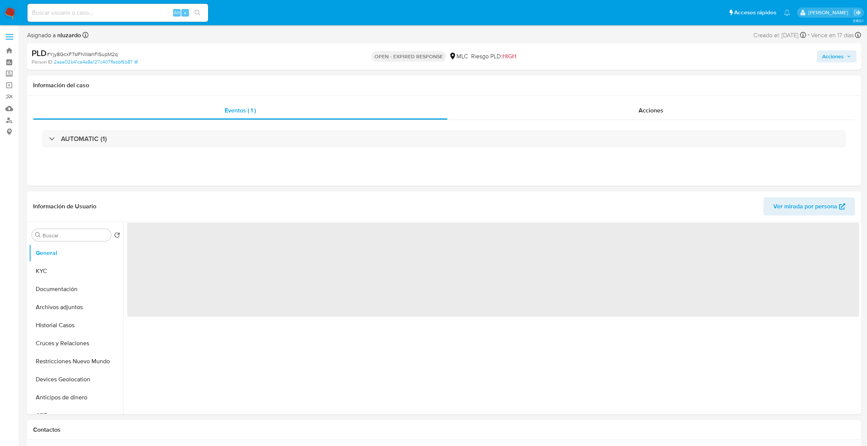
select select "10"
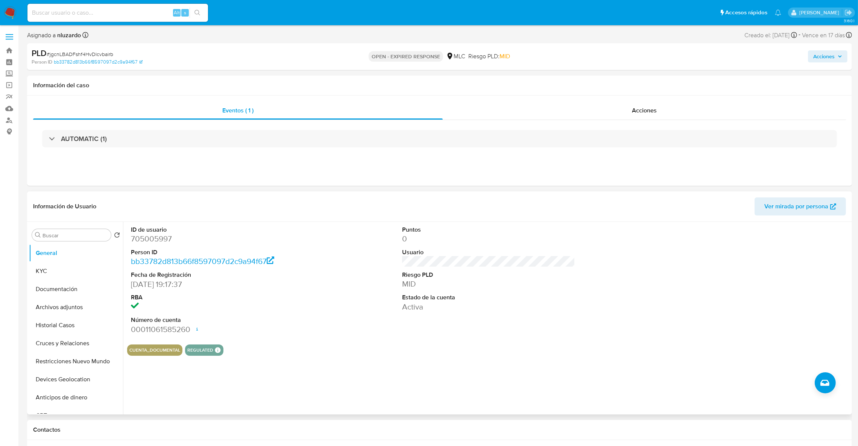
click at [152, 240] on dd "705005997" at bounding box center [217, 239] width 173 height 11
copy dd "705005997"
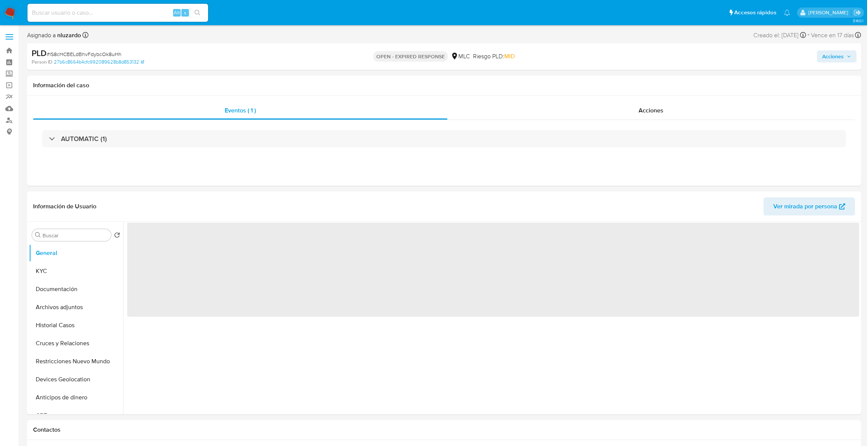
select select "10"
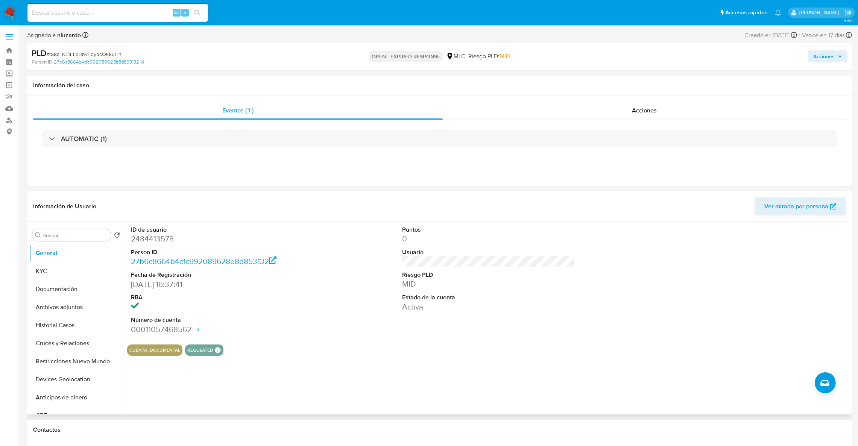
click at [171, 236] on dd "2484413578" at bounding box center [217, 239] width 173 height 11
copy dd "2484413578"
